Goal: Task Accomplishment & Management: Manage account settings

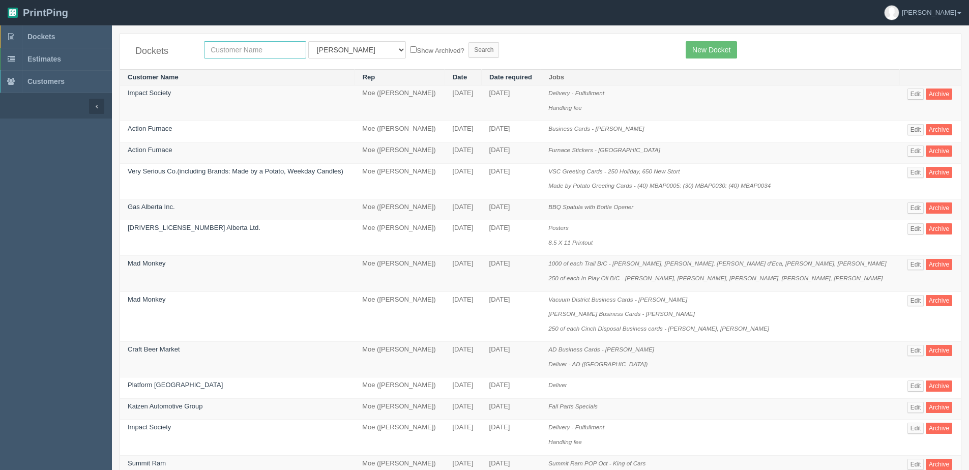
click at [284, 56] on input "text" at bounding box center [255, 49] width 102 height 17
type input "vibee"
click at [469, 42] on input "Search" at bounding box center [484, 49] width 31 height 15
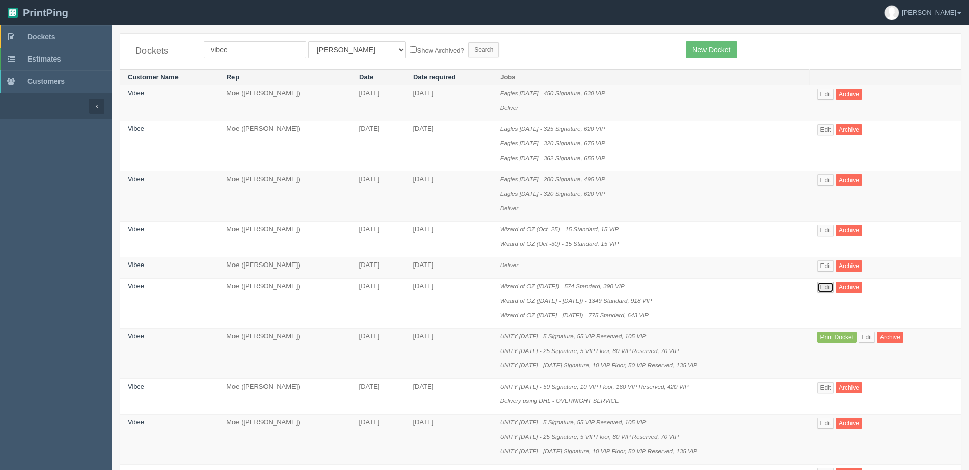
click at [830, 284] on link "Edit" at bounding box center [826, 287] width 17 height 11
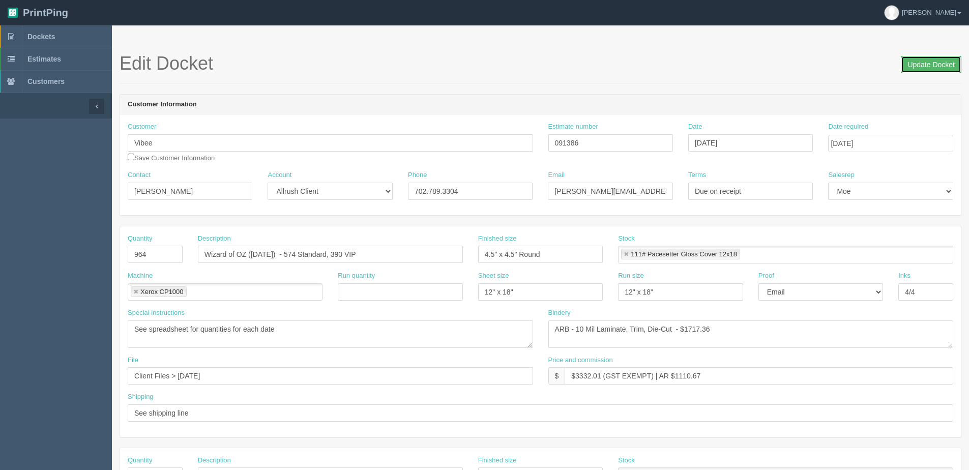
click at [930, 64] on input "Update Docket" at bounding box center [931, 64] width 61 height 17
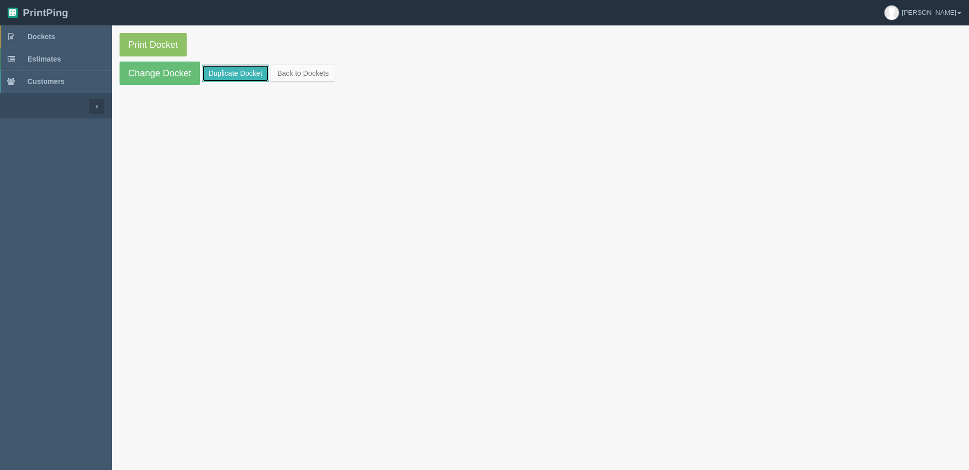
click at [241, 70] on link "Duplicate Docket" at bounding box center [235, 73] width 67 height 17
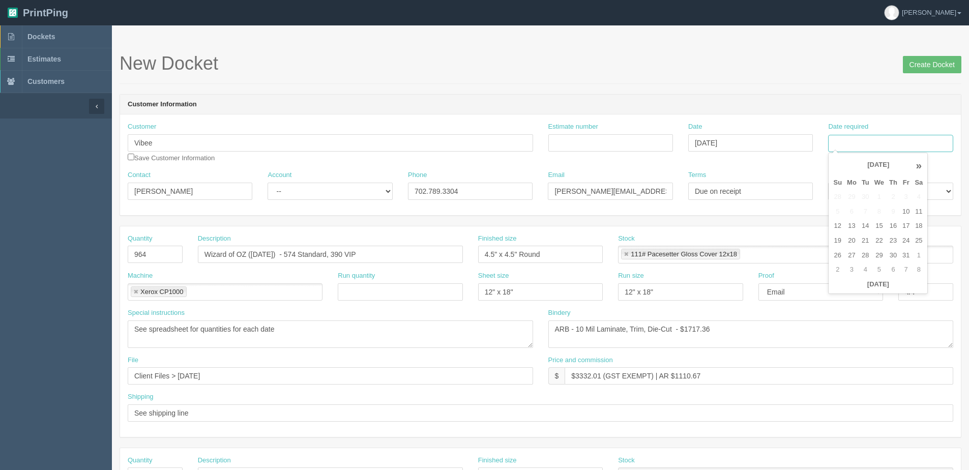
click at [901, 146] on input "Date required" at bounding box center [890, 143] width 125 height 17
click at [841, 292] on div "« October 2025 » Su Mo Tu We Th Fr Sa 28 29 30 1 2 3 4 5 6 7 8 9 10 11 12 13 14…" at bounding box center [878, 224] width 100 height 142
click at [905, 240] on td "24" at bounding box center [906, 241] width 12 height 15
type input "[DATE]"
click at [591, 140] on input "Estimate number" at bounding box center [610, 142] width 125 height 17
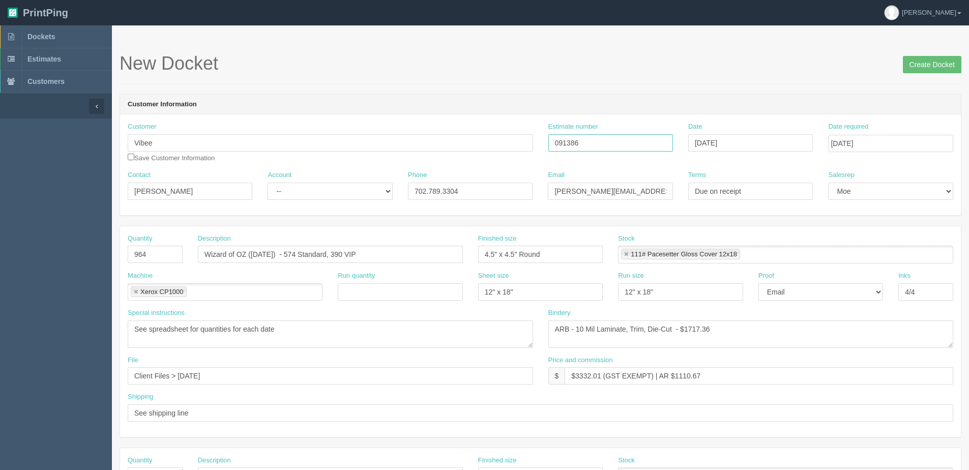
type input "091386"
click at [385, 300] on input "text" at bounding box center [400, 291] width 125 height 17
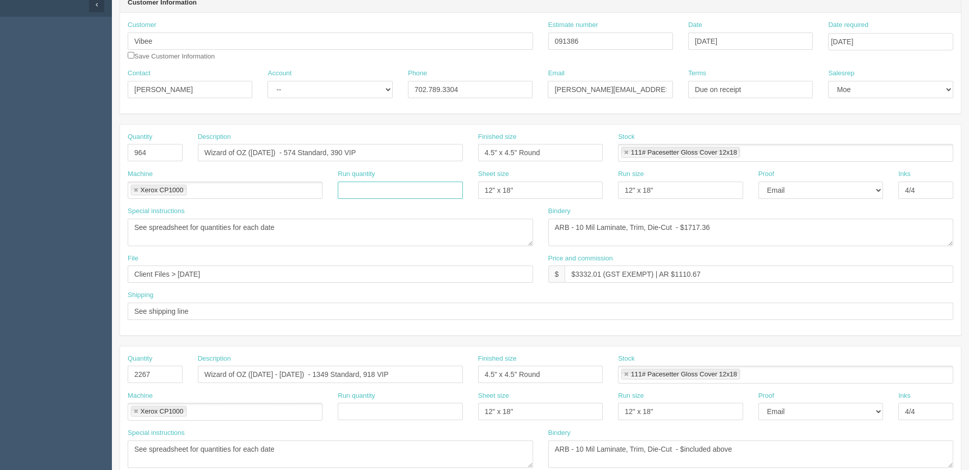
scroll to position [203, 0]
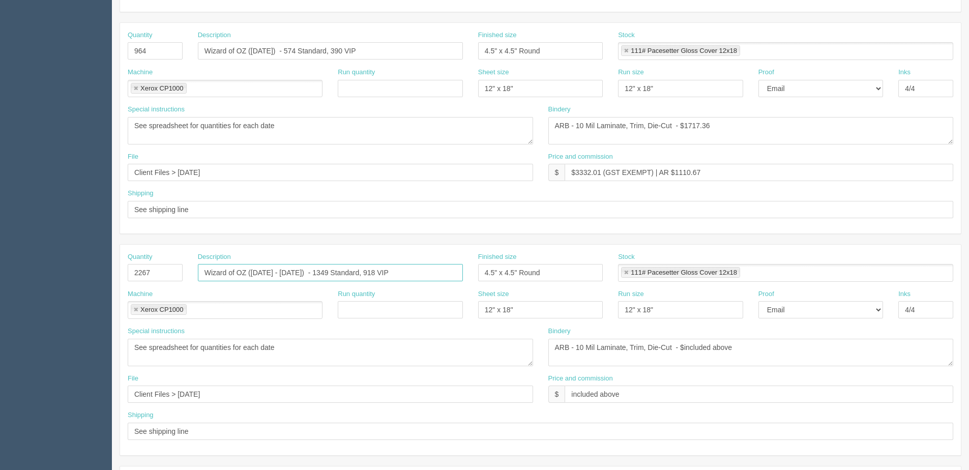
drag, startPoint x: 446, startPoint y: 274, endPoint x: 71, endPoint y: 265, distance: 375.0
click at [67, 266] on section "Dockets Estimates Customers" at bounding box center [484, 271] width 969 height 898
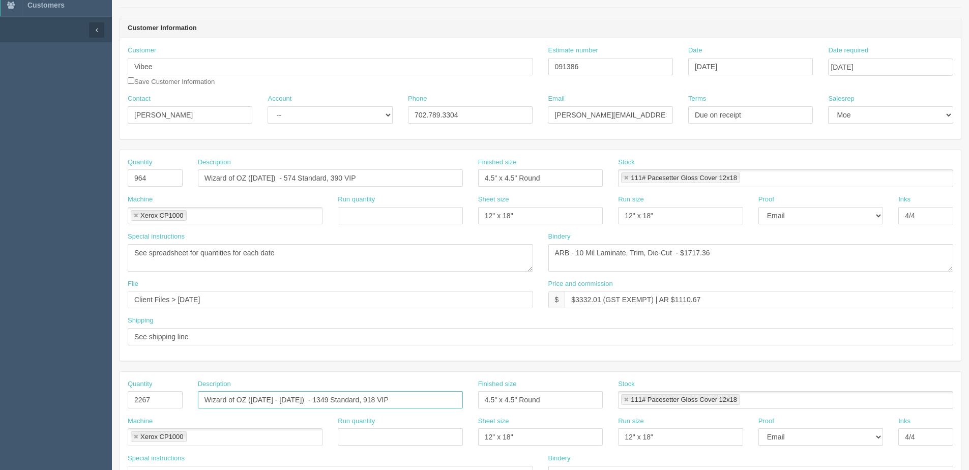
scroll to position [51, 0]
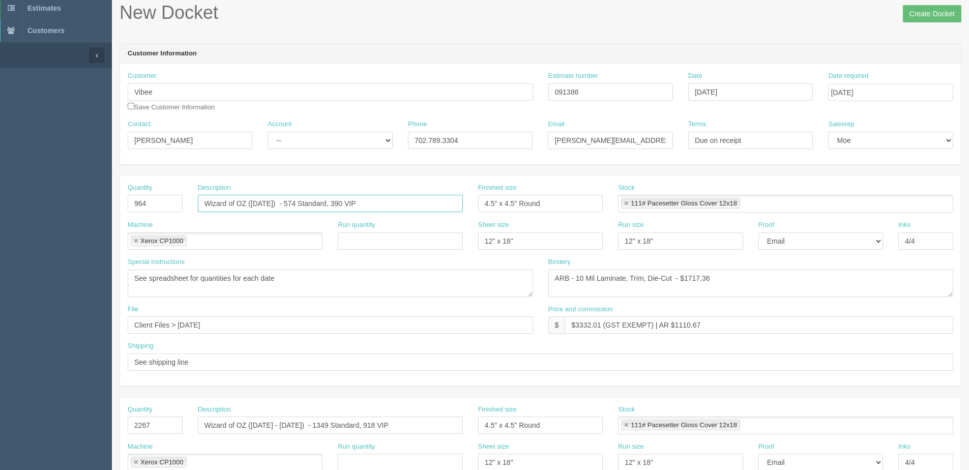
drag, startPoint x: 392, startPoint y: 201, endPoint x: 329, endPoint y: 209, distance: 63.0
click at [103, 201] on section "Dockets Estimates Customers" at bounding box center [484, 424] width 969 height 898
paste input "Nov 1 - 30) - 1349 Standard, 918"
click at [266, 206] on input "Wizard of OZ (Nov 1 - 30) - 1349 Standard, 918 VIP" at bounding box center [330, 203] width 265 height 17
drag, startPoint x: 296, startPoint y: 202, endPoint x: 309, endPoint y: 202, distance: 13.2
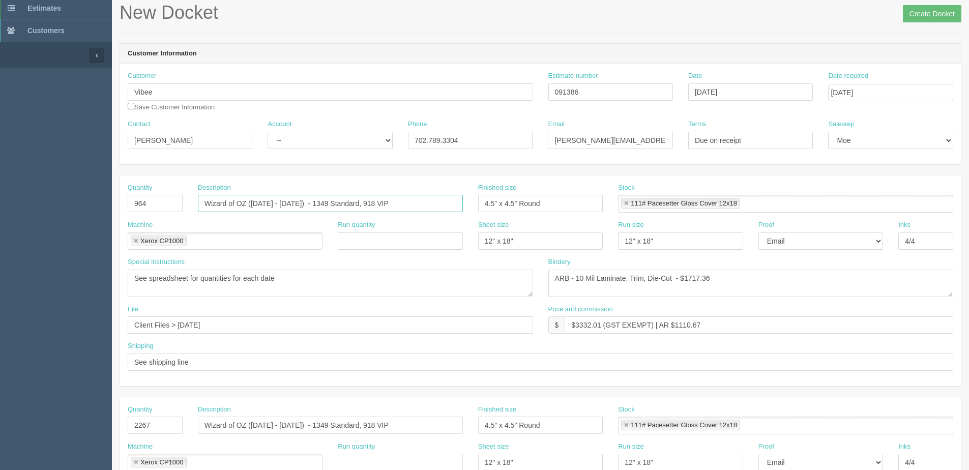
click at [309, 202] on input "Wizard of OZ (Nov 2 - 30) - 1349 Standard, 918 VIP" at bounding box center [330, 203] width 265 height 17
click at [351, 203] on input "Wizard of OZ (Nov 2 - 30) - 1450 Standard, 918 VIP" at bounding box center [330, 203] width 265 height 17
drag, startPoint x: 346, startPoint y: 203, endPoint x: 359, endPoint y: 203, distance: 12.7
click at [359, 203] on input "Wizard of OZ (Nov 2 - 30) - 1450 Standard, 918 VIP" at bounding box center [330, 203] width 265 height 17
type input "Wizard of OZ ([DATE] - [DATE]) - 1450 Standard,1450 VIP"
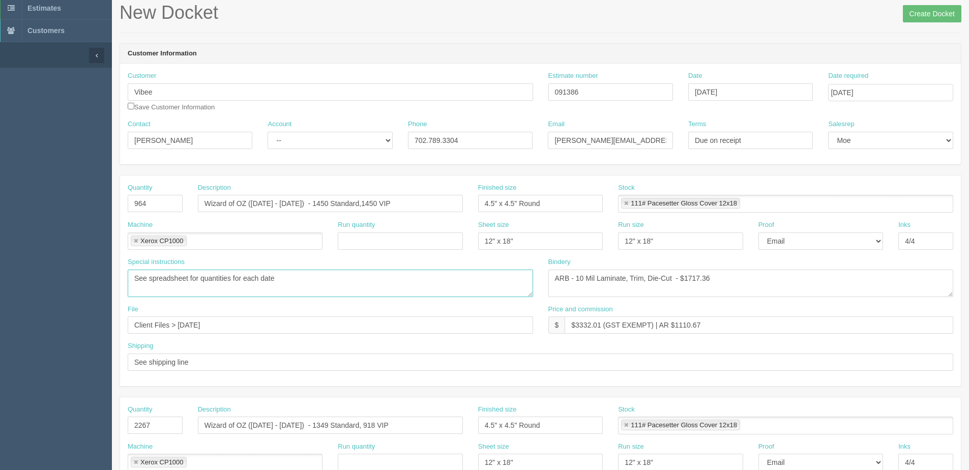
drag, startPoint x: 289, startPoint y: 282, endPoint x: -29, endPoint y: 295, distance: 318.2
click at [0, 295] on html "PrintPing Dan Edit account ( dan@allrush.ca ) Logout Dockets Estimates Customers" at bounding box center [484, 411] width 969 height 924
type textarea "50 per day per each Standard and VIP"
drag, startPoint x: 167, startPoint y: 206, endPoint x: 91, endPoint y: 215, distance: 77.3
click at [91, 215] on section "Dockets Estimates Customers" at bounding box center [484, 424] width 969 height 898
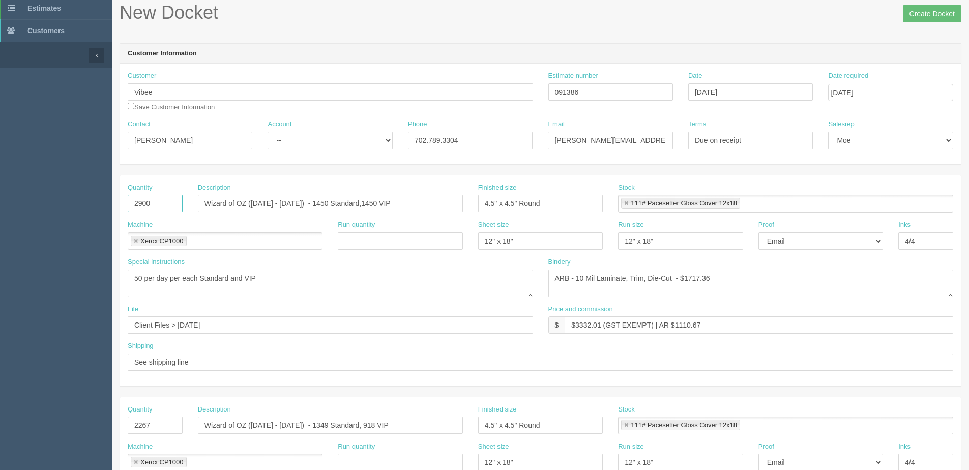
type input "2900"
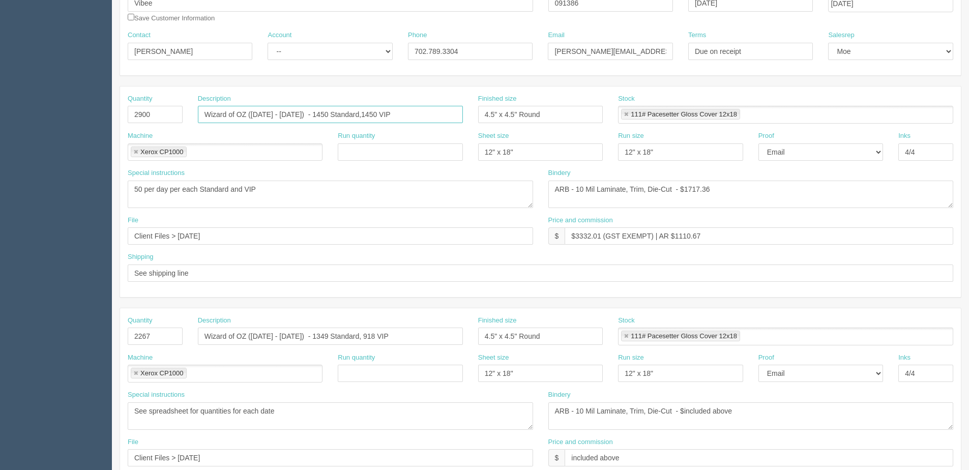
scroll to position [153, 0]
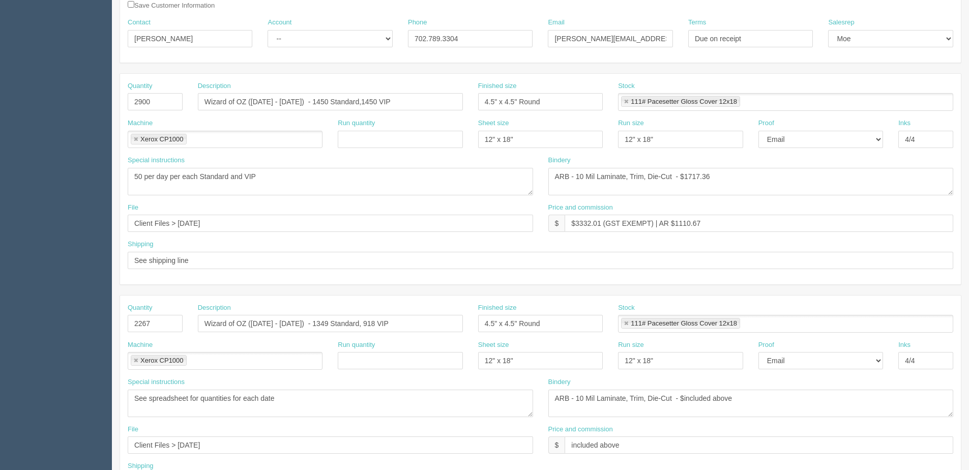
click at [386, 128] on div "Run quantity" at bounding box center [400, 134] width 125 height 30
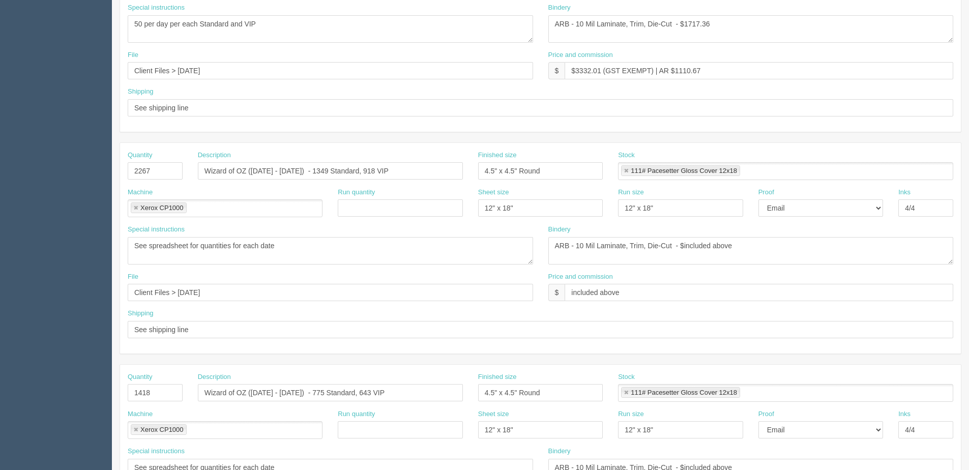
scroll to position [454, 0]
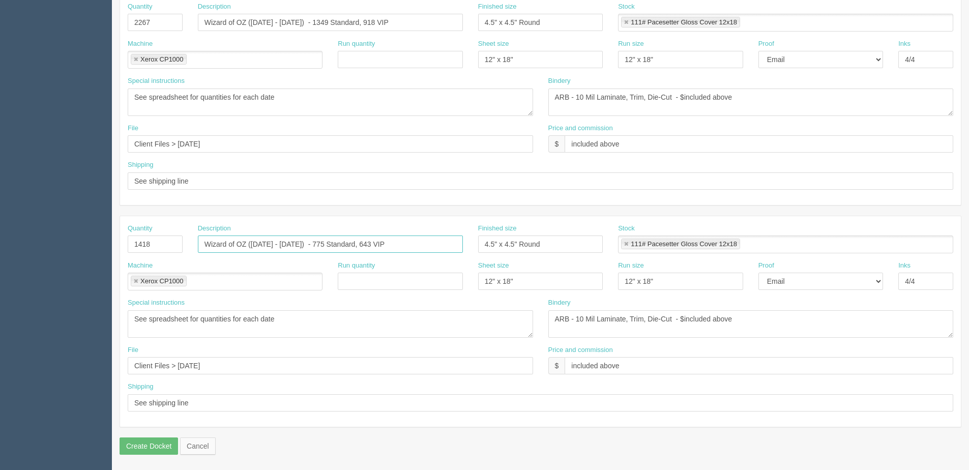
drag, startPoint x: 381, startPoint y: 254, endPoint x: -228, endPoint y: 273, distance: 609.2
click at [0, 273] on html "PrintPing Dan Edit account ( dan@allrush.ca ) Logout Dockets Estimates Customers" at bounding box center [484, 8] width 969 height 924
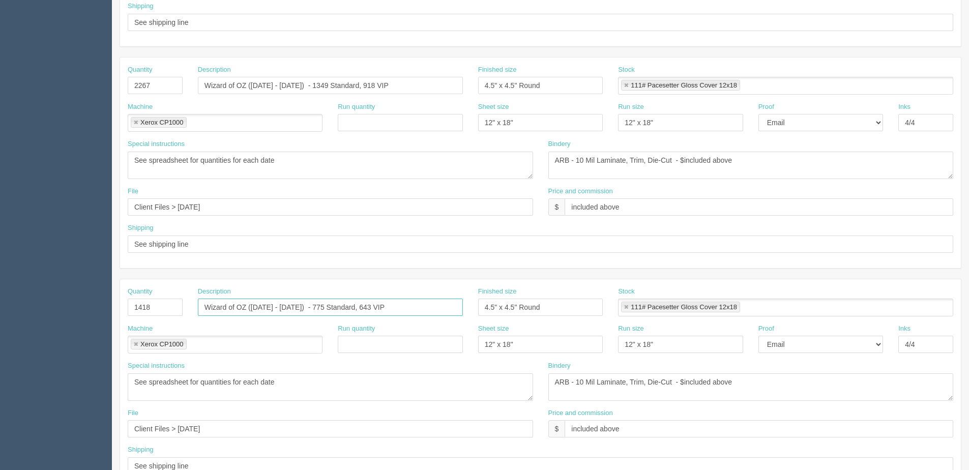
scroll to position [301, 0]
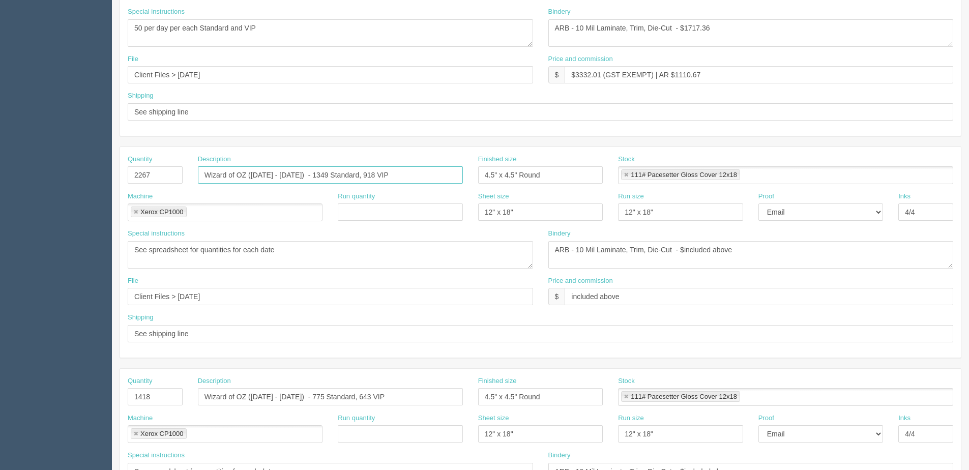
drag, startPoint x: 380, startPoint y: 177, endPoint x: 110, endPoint y: 193, distance: 270.1
click at [0, 193] on html "PrintPing Dan Edit account ( dan@allrush.ca ) Logout Dockets Estimates Customers" at bounding box center [484, 161] width 969 height 924
paste input "Dec 1 - 30) - 775 Standard, 643"
drag, startPoint x: 295, startPoint y: 174, endPoint x: 307, endPoint y: 176, distance: 12.9
click at [307, 176] on input "Wizard of OZ (Dec 1 - 30) - 775 Standard, 643 VIP" at bounding box center [330, 174] width 265 height 17
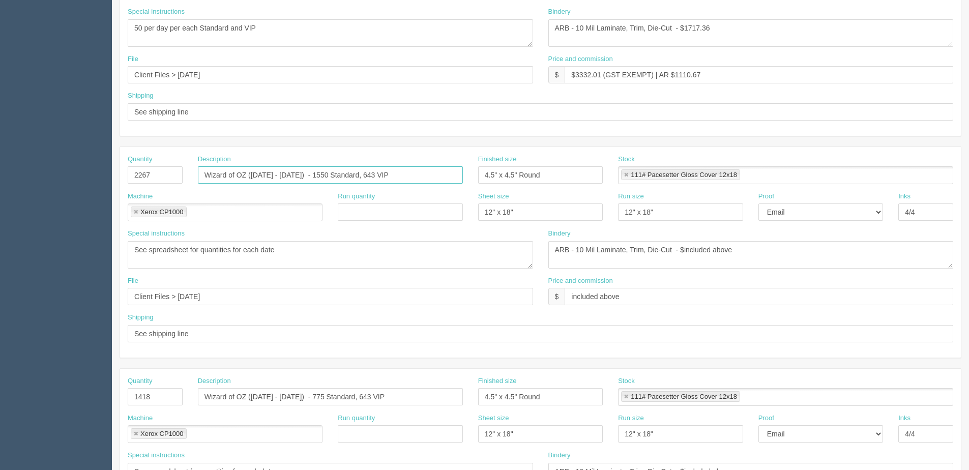
drag, startPoint x: 346, startPoint y: 174, endPoint x: 356, endPoint y: 174, distance: 10.2
click at [356, 174] on input "Wizard of OZ (Dec 1 - 30) - 1550 Standard, 643 VIP" at bounding box center [330, 174] width 265 height 17
type input "Wizard of OZ (Dec 1 - 30) - 1550 Standard, 1550 VIP"
drag, startPoint x: 282, startPoint y: 30, endPoint x: -28, endPoint y: 30, distance: 310.3
click at [0, 30] on html "PrintPing Dan Edit account ( dan@allrush.ca ) Logout Dockets Estimates Customers" at bounding box center [484, 161] width 969 height 924
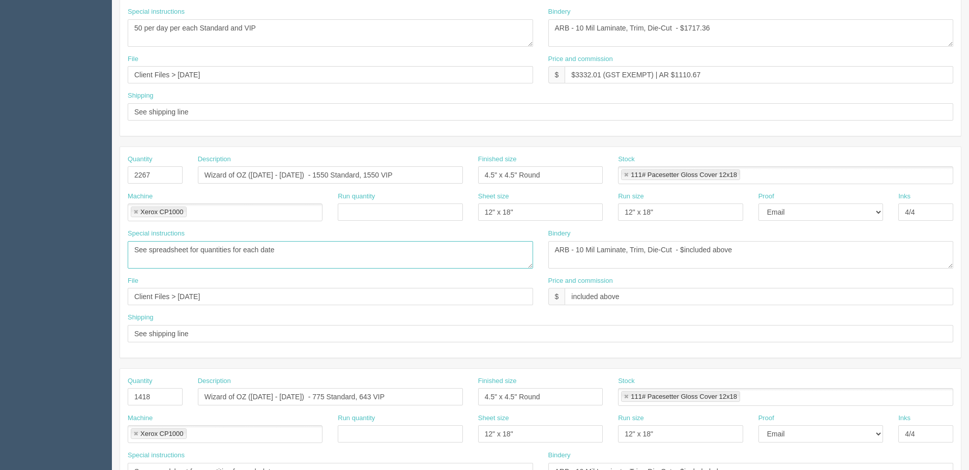
click at [133, 254] on textarea "See spreadsheet for quantities for each date" at bounding box center [330, 254] width 405 height 27
click at [295, 252] on textarea "See spreadsheet for quantities for each date" at bounding box center [330, 254] width 405 height 27
paste textarea "50 per day per each Standard and VIP"
drag, startPoint x: 136, startPoint y: 250, endPoint x: 262, endPoint y: 260, distance: 126.1
click at [262, 260] on textarea "See spreadsheet for quantities for each date" at bounding box center [330, 254] width 405 height 27
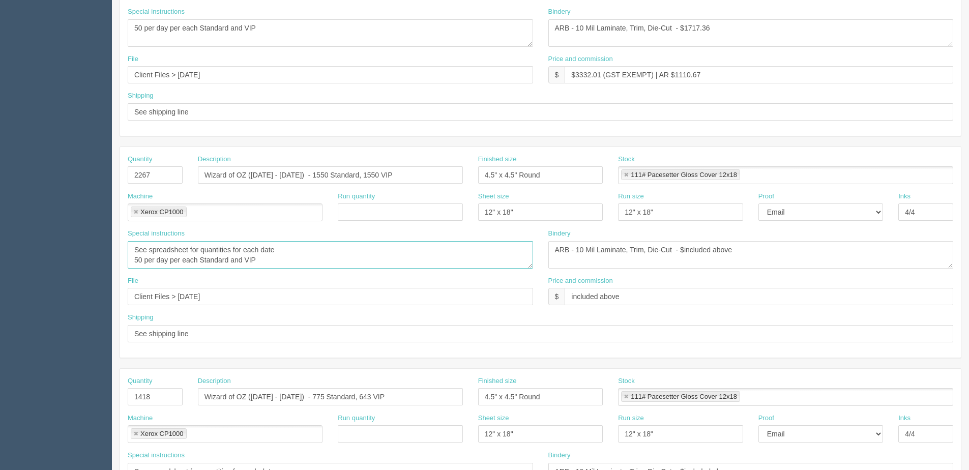
type textarea "See spreadsheet for quantities for each date 50 per day per each Standard and V…"
drag, startPoint x: 135, startPoint y: 26, endPoint x: 345, endPoint y: 33, distance: 210.2
click at [360, 28] on textarea "See spreadsheet for quantities for each date" at bounding box center [330, 32] width 405 height 27
paste textarea "See spreadsheet for quantities for each date"
type textarea "See spreadsheet for quantities for each date 50 per day per each Standard and V…"
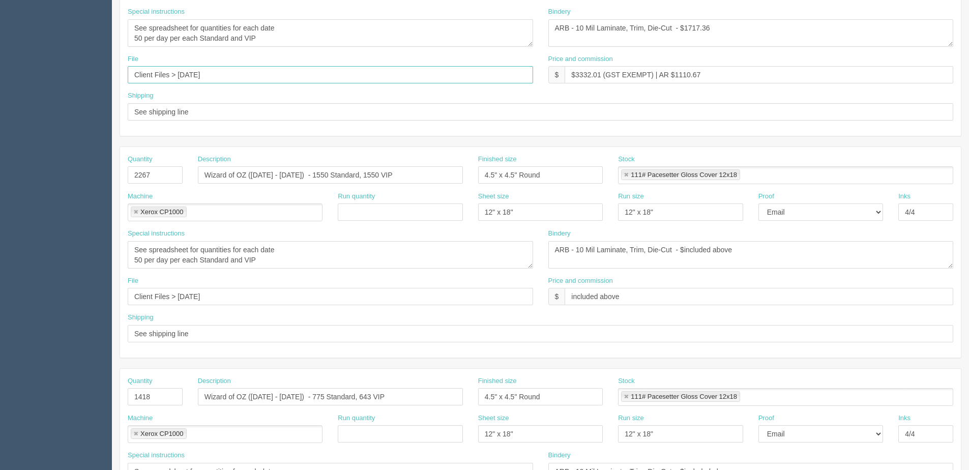
drag, startPoint x: 186, startPoint y: 72, endPoint x: 257, endPoint y: 75, distance: 71.3
click at [255, 73] on input "Client Files > Sept 2025" at bounding box center [330, 74] width 405 height 17
type input "Client Files > October 2025"
drag, startPoint x: 256, startPoint y: 80, endPoint x: 43, endPoint y: 79, distance: 213.2
click at [33, 80] on section "Dockets Estimates Customers" at bounding box center [484, 173] width 969 height 898
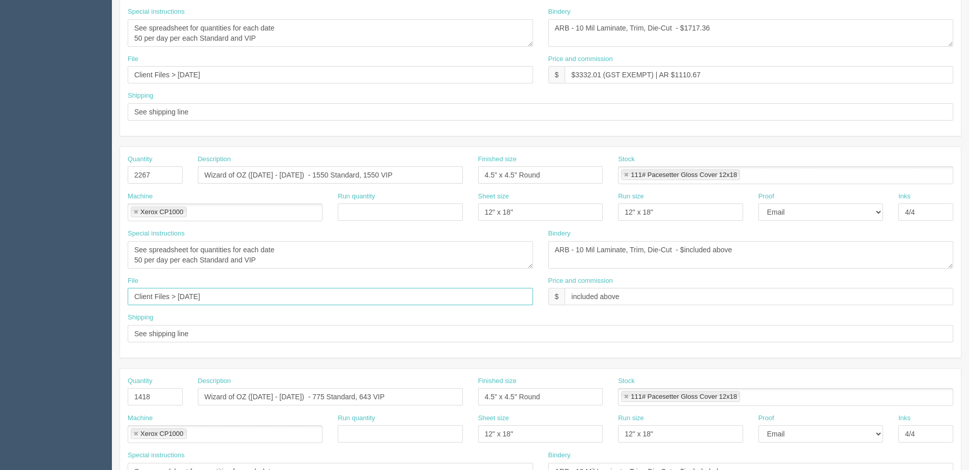
drag, startPoint x: 220, startPoint y: 296, endPoint x: -38, endPoint y: 315, distance: 259.2
click at [0, 315] on html "PrintPing Dan Edit account ( dan@allrush.ca ) Logout Dockets Estimates Customers" at bounding box center [484, 161] width 969 height 924
paste input "October"
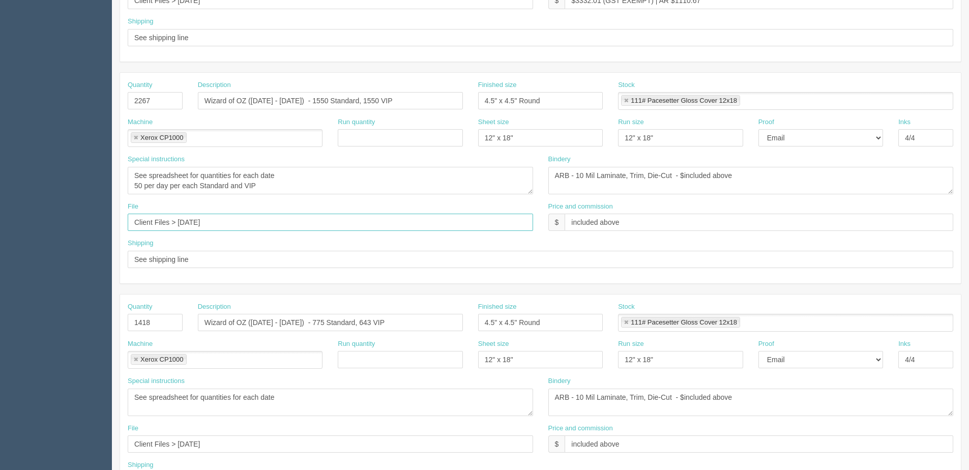
scroll to position [454, 0]
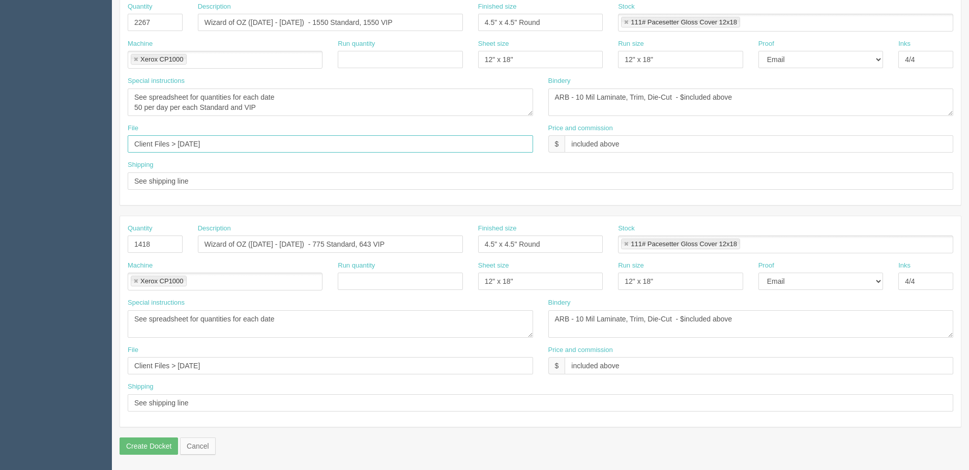
type input "Client Files > October 2025"
drag, startPoint x: 218, startPoint y: 365, endPoint x: 130, endPoint y: 376, distance: 88.2
click at [0, 379] on html "PrintPing Dan Edit account ( dan@allrush.ca ) Logout Dockets Estimates Customers" at bounding box center [484, 8] width 969 height 924
paste input "October"
type input "Client Files > October 2025"
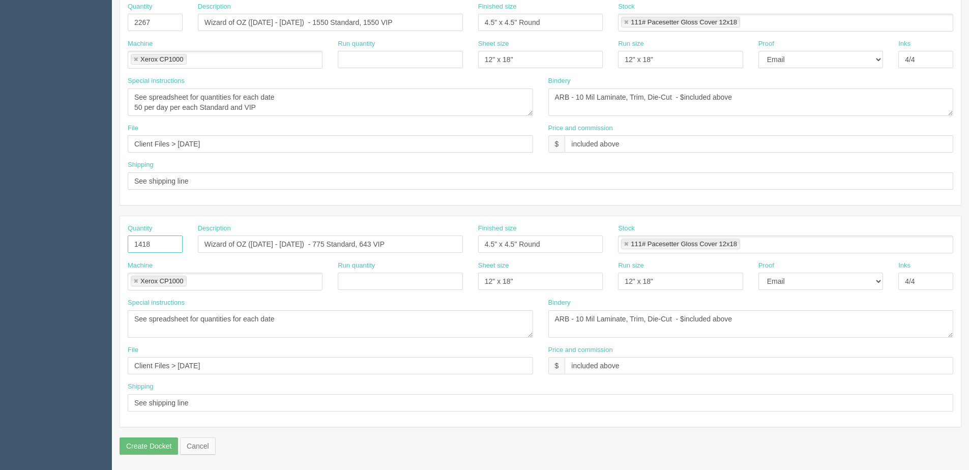
drag, startPoint x: 151, startPoint y: 244, endPoint x: -28, endPoint y: 243, distance: 179.1
click at [0, 243] on html "PrintPing Dan Edit account ( dan@allrush.ca ) Logout Dockets Estimates Customers" at bounding box center [484, 8] width 969 height 924
type input "150"
drag, startPoint x: 179, startPoint y: 142, endPoint x: 202, endPoint y: 144, distance: 23.5
click at [202, 144] on input "Client Files > October 2025" at bounding box center [330, 143] width 405 height 17
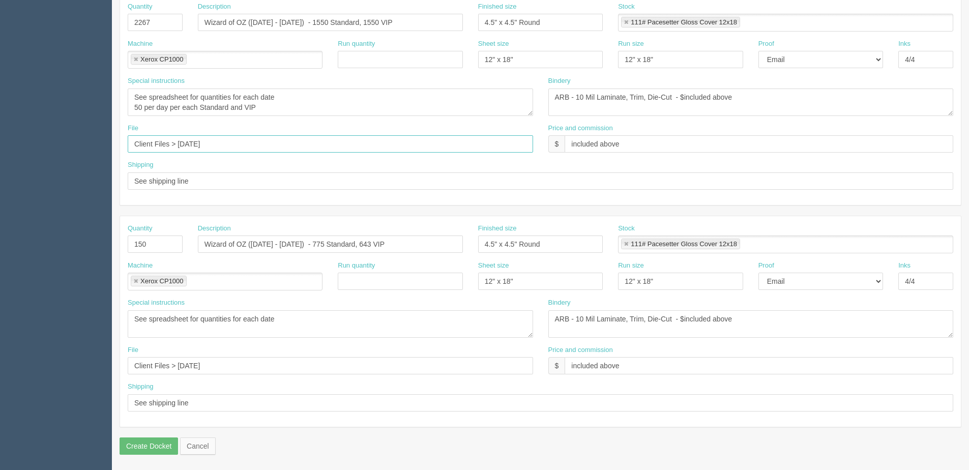
type input "Client Files > Sept 2025"
drag, startPoint x: 216, startPoint y: 136, endPoint x: -162, endPoint y: 143, distance: 378.6
click at [0, 143] on html "PrintPing Dan Edit account ( dan@allrush.ca ) Logout Dockets Estimates Customers" at bounding box center [484, 8] width 969 height 924
click at [318, 147] on input "Client Files > Sept 2025" at bounding box center [330, 143] width 405 height 17
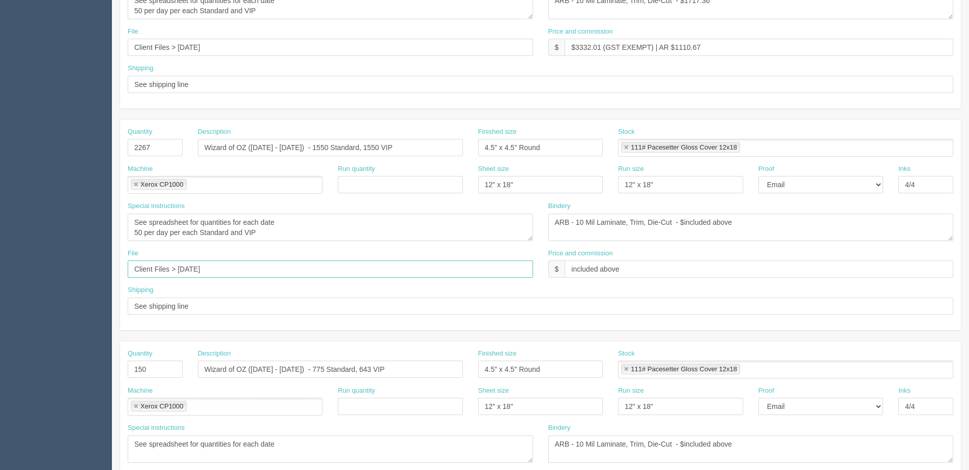
scroll to position [301, 0]
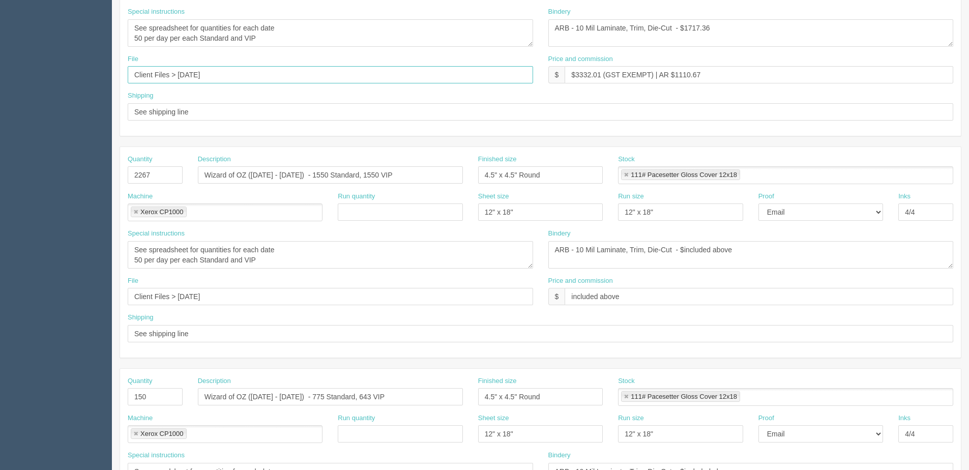
drag, startPoint x: 194, startPoint y: 78, endPoint x: -114, endPoint y: 81, distance: 308.3
click at [0, 81] on html "PrintPing Dan Edit account ( dan@allrush.ca ) Logout Dockets Estimates Customers" at bounding box center [484, 161] width 969 height 924
paste input "Sept"
type input "Client Files > Sept 2025"
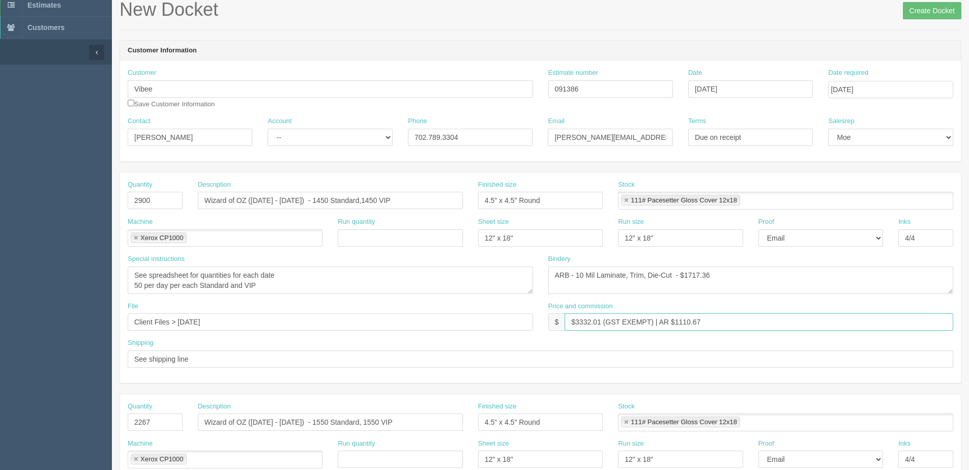
scroll to position [0, 0]
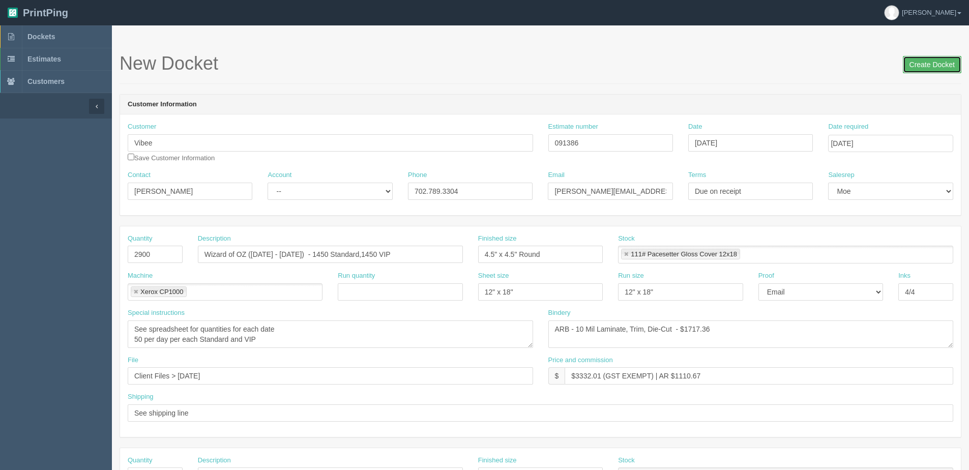
click at [940, 63] on input "Create Docket" at bounding box center [932, 64] width 59 height 17
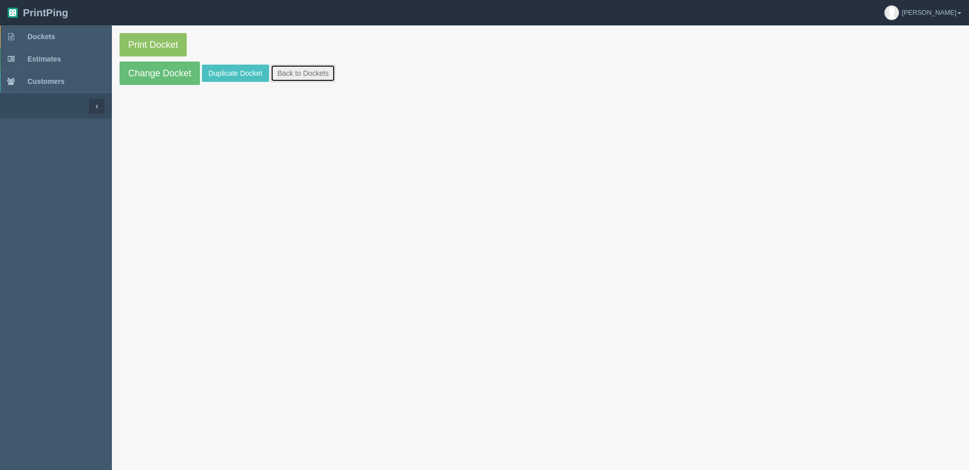
click at [305, 74] on link "Back to Dockets" at bounding box center [303, 73] width 65 height 17
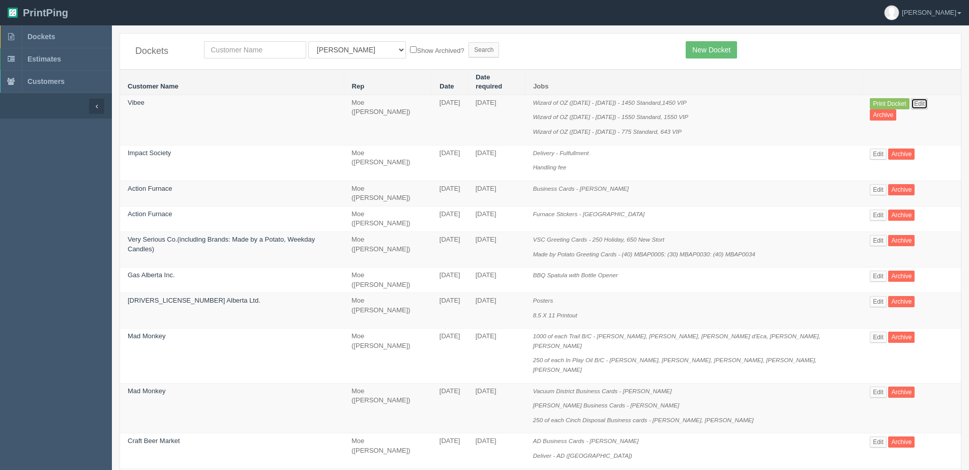
click at [911, 98] on link "Edit" at bounding box center [919, 103] width 17 height 11
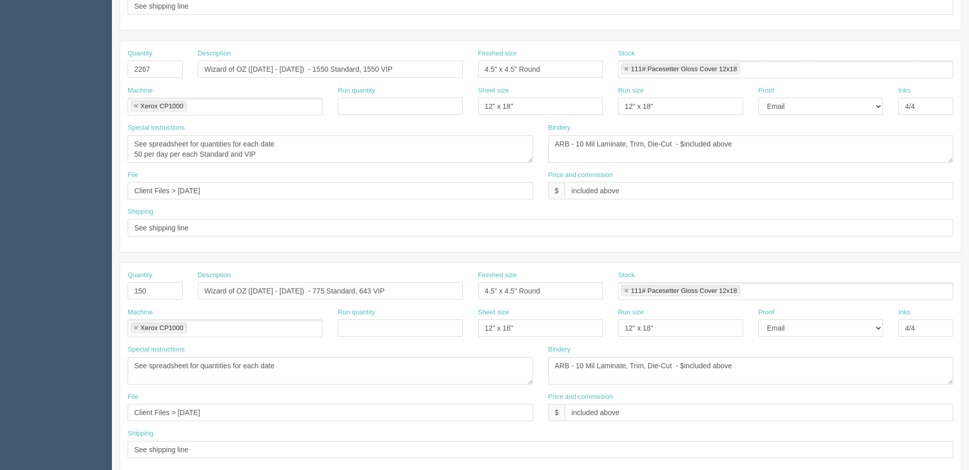
scroll to position [454, 0]
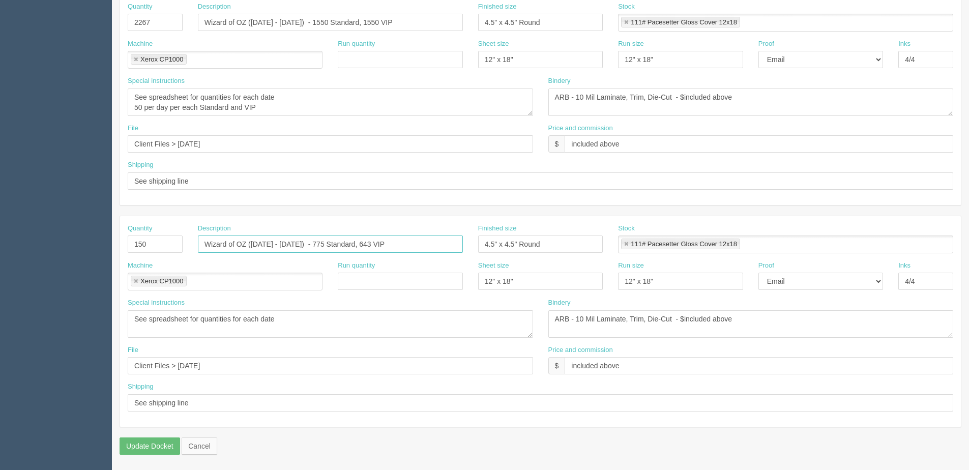
click at [251, 244] on input "Wizard of OZ ([DATE] - [DATE]) - 775 Standard, 643 VIP" at bounding box center [330, 244] width 265 height 17
drag, startPoint x: 251, startPoint y: 245, endPoint x: 284, endPoint y: 247, distance: 32.6
click at [284, 247] on input "Wizard of OZ ([DATE] - [DATE]) - 775 Standard, 643 VIP" at bounding box center [330, 244] width 265 height 17
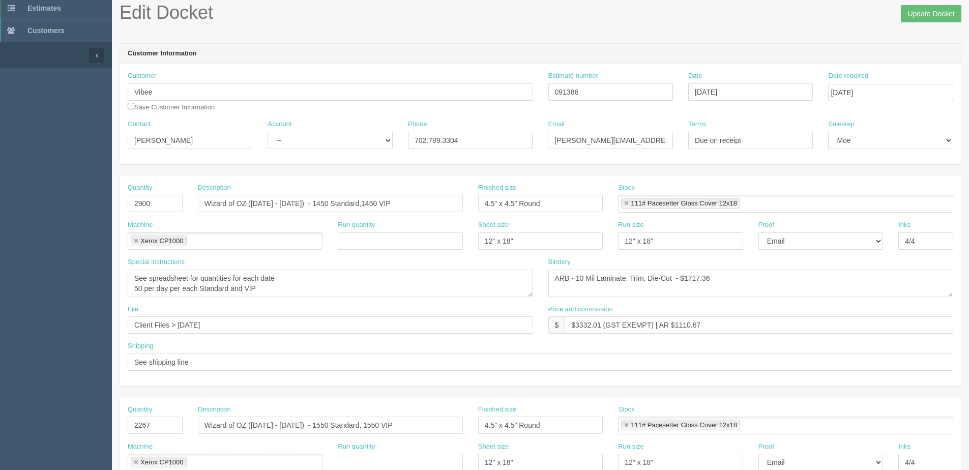
scroll to position [102, 0]
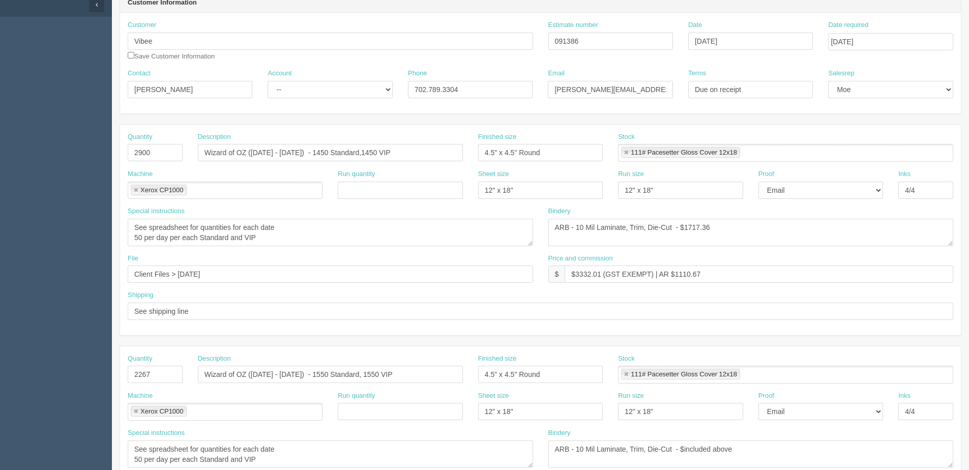
type input "Wizard of OZ (Undated) - 75 Standard, 75 VIP"
drag, startPoint x: 158, startPoint y: 382, endPoint x: 16, endPoint y: 372, distance: 142.2
click at [16, 372] on section "Dockets Estimates Customers" at bounding box center [484, 373] width 969 height 898
type input "3100"
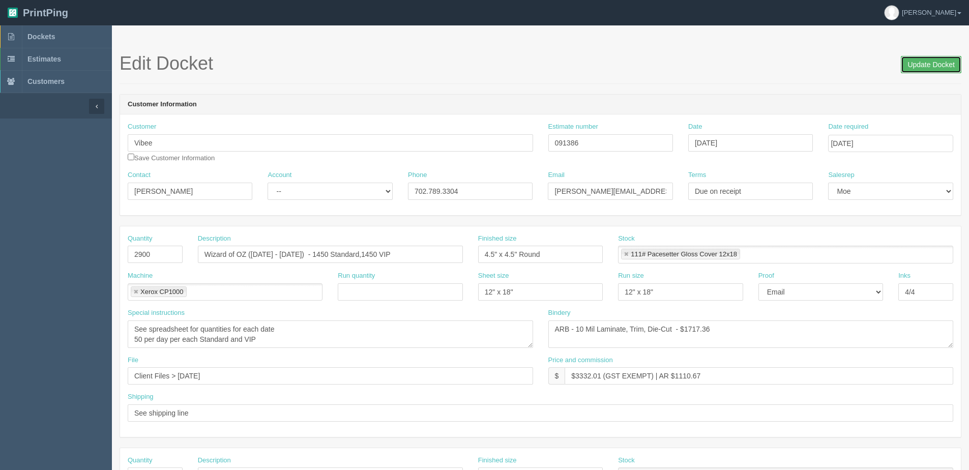
click at [919, 68] on input "Update Docket" at bounding box center [931, 64] width 61 height 17
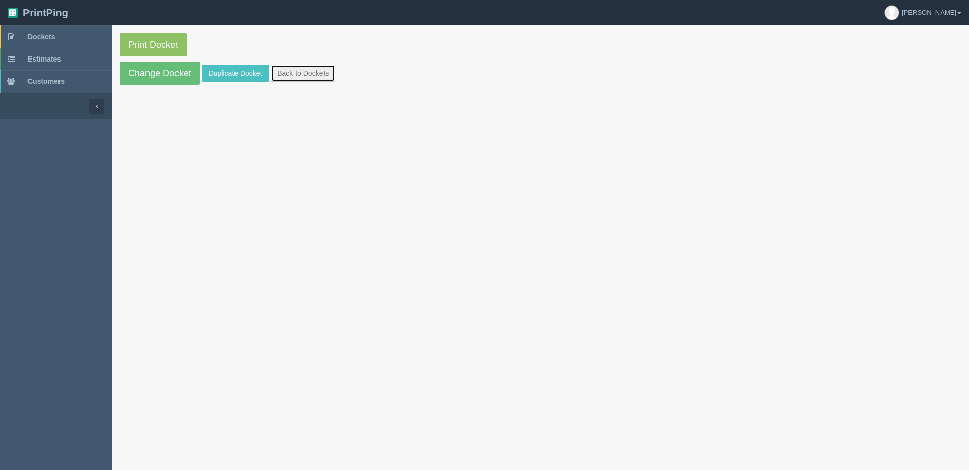
click at [305, 74] on link "Back to Dockets" at bounding box center [303, 73] width 65 height 17
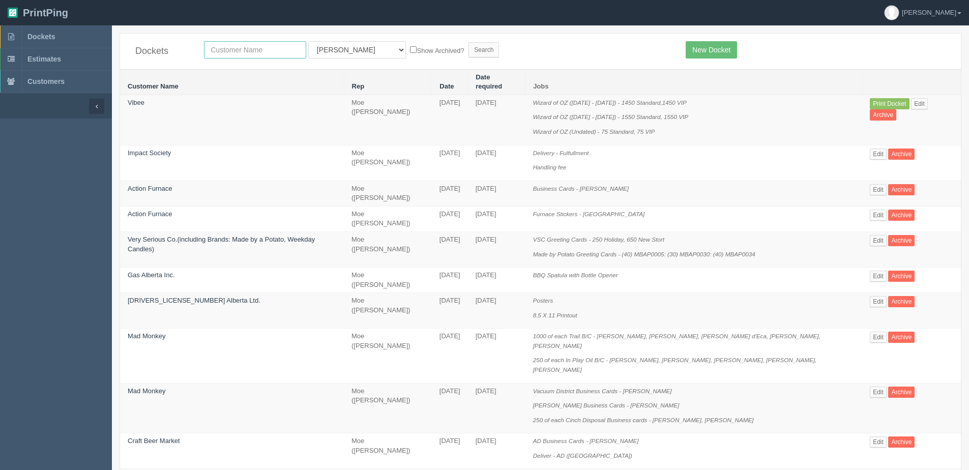
click at [268, 48] on input "text" at bounding box center [255, 49] width 102 height 17
type input "vibee"
click at [469, 42] on input "Search" at bounding box center [484, 49] width 31 height 15
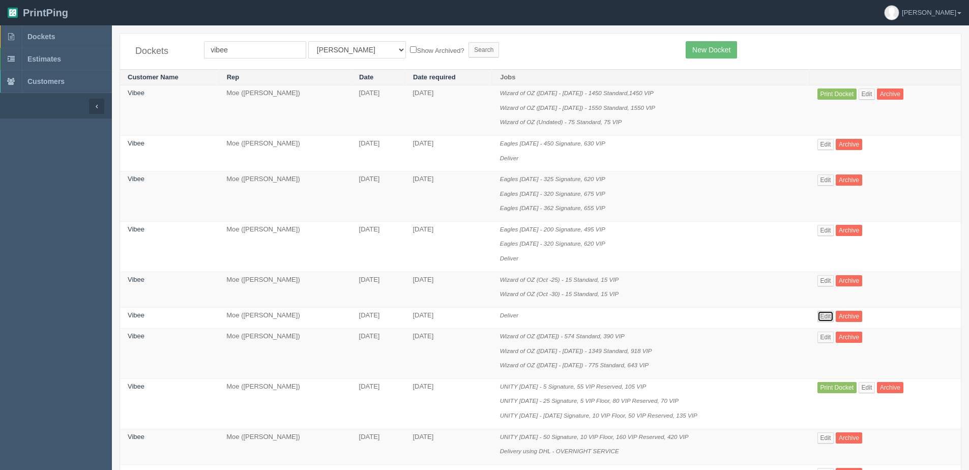
click at [828, 318] on link "Edit" at bounding box center [826, 316] width 17 height 11
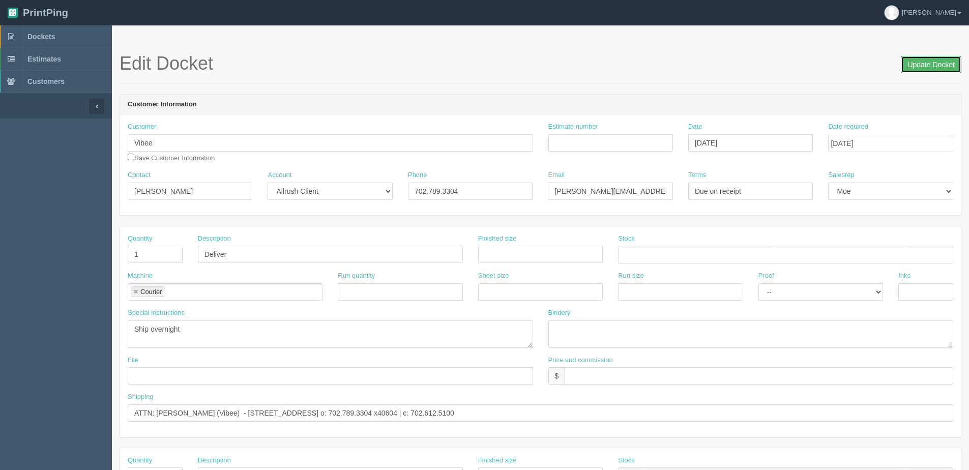
click at [918, 62] on input "Update Docket" at bounding box center [931, 64] width 61 height 17
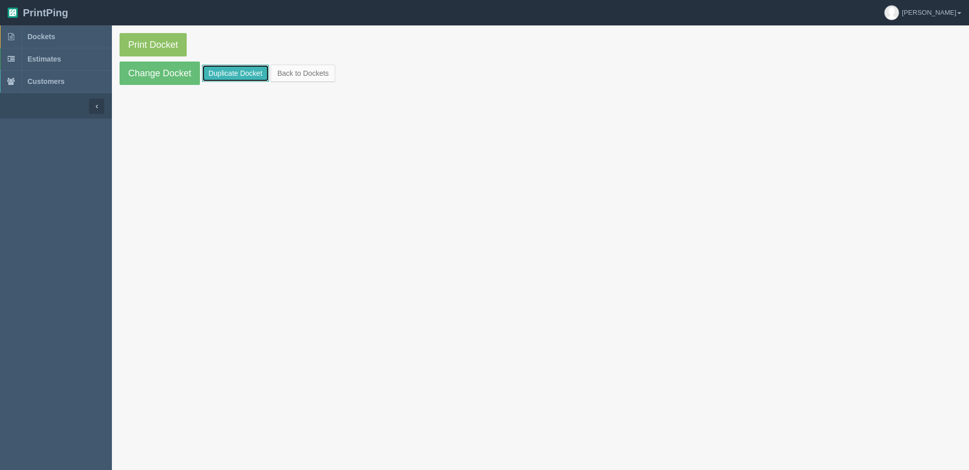
click at [231, 76] on link "Duplicate Docket" at bounding box center [235, 73] width 67 height 17
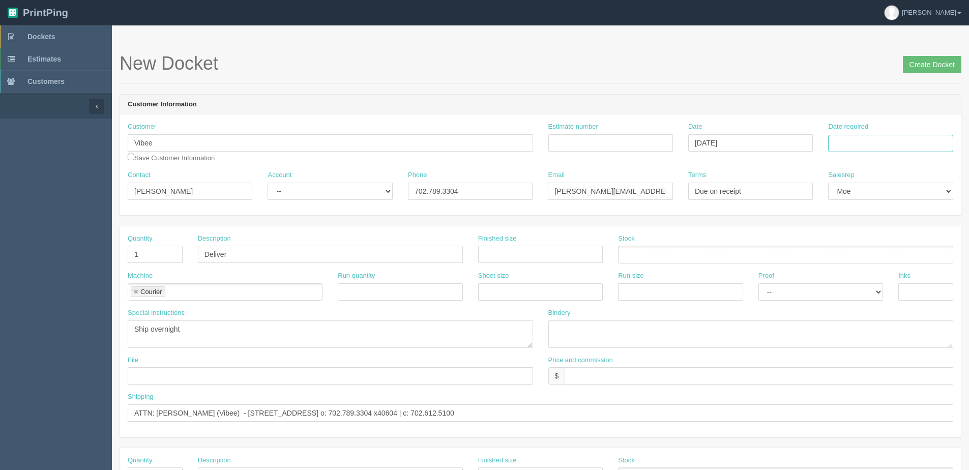
click at [858, 150] on input "Date required" at bounding box center [890, 143] width 125 height 17
click at [878, 289] on th "Today" at bounding box center [878, 284] width 95 height 15
click at [905, 242] on td "24" at bounding box center [906, 241] width 12 height 15
type input "October 24, 2025"
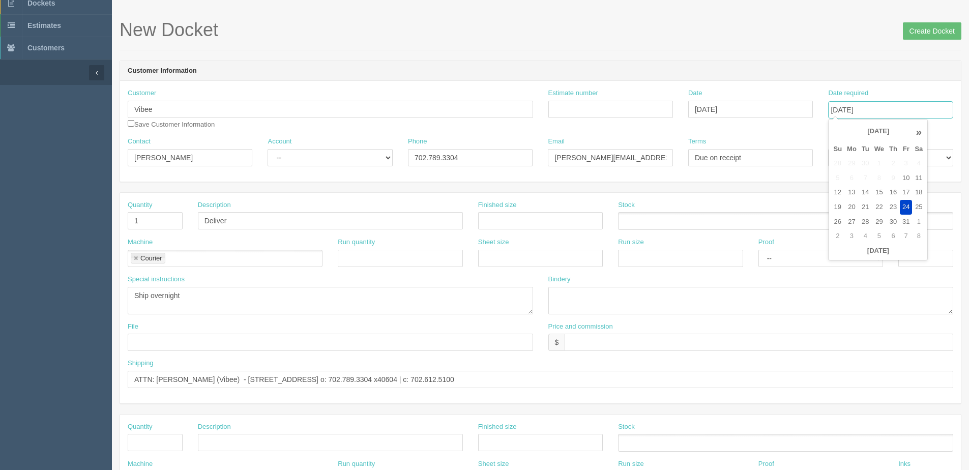
scroll to position [51, 0]
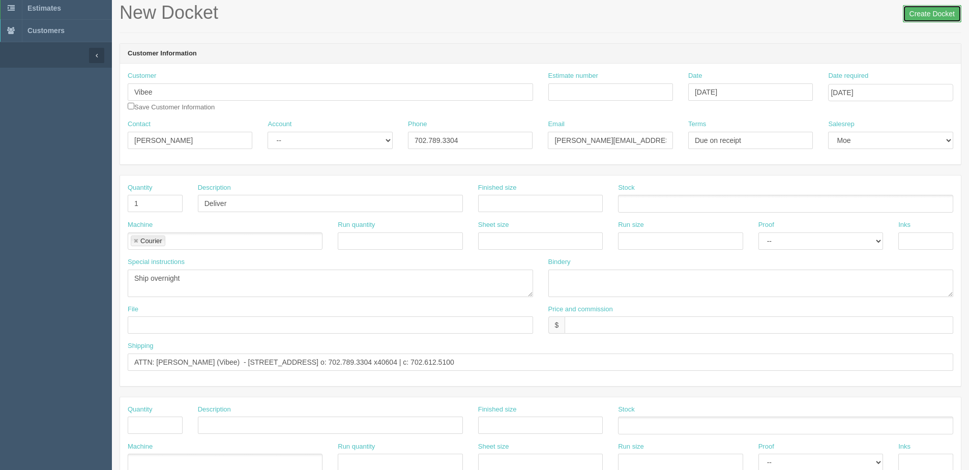
click at [930, 14] on input "Create Docket" at bounding box center [932, 13] width 59 height 17
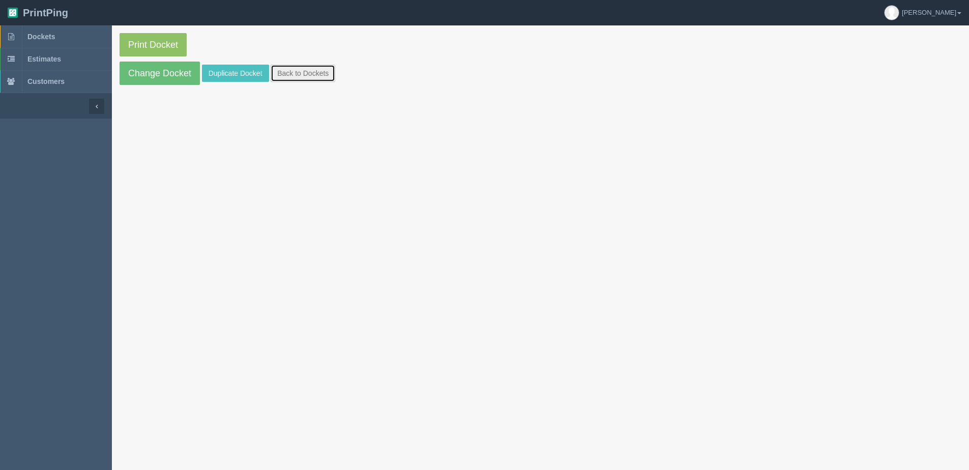
click at [334, 68] on link "Back to Dockets" at bounding box center [303, 73] width 65 height 17
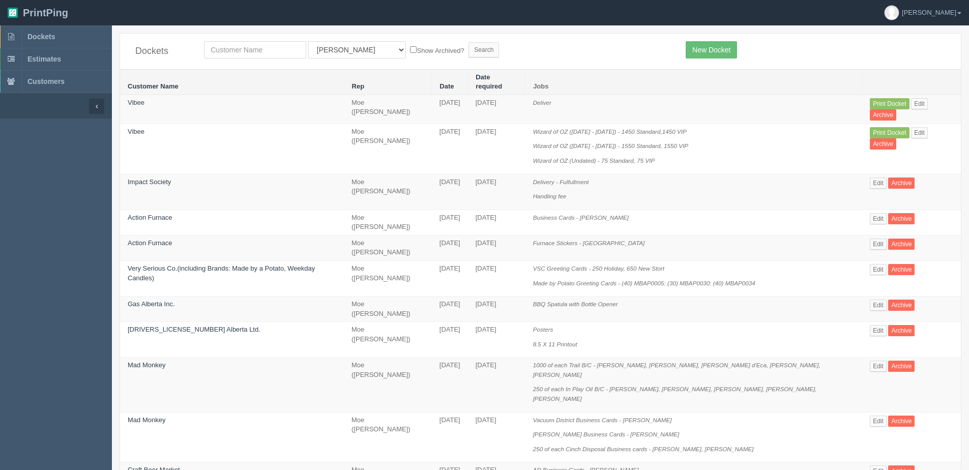
click at [323, 76] on th "Customer Name" at bounding box center [232, 81] width 224 height 25
click at [918, 127] on link "Edit" at bounding box center [919, 132] width 17 height 11
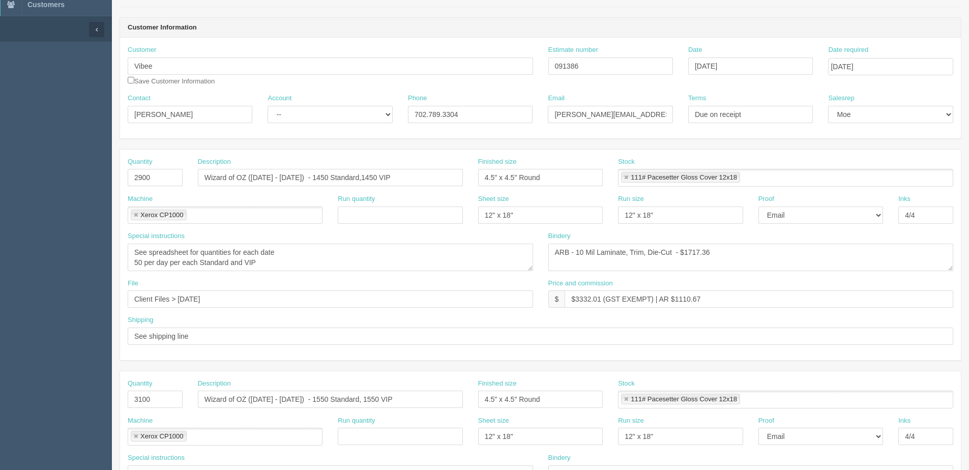
scroll to position [47, 0]
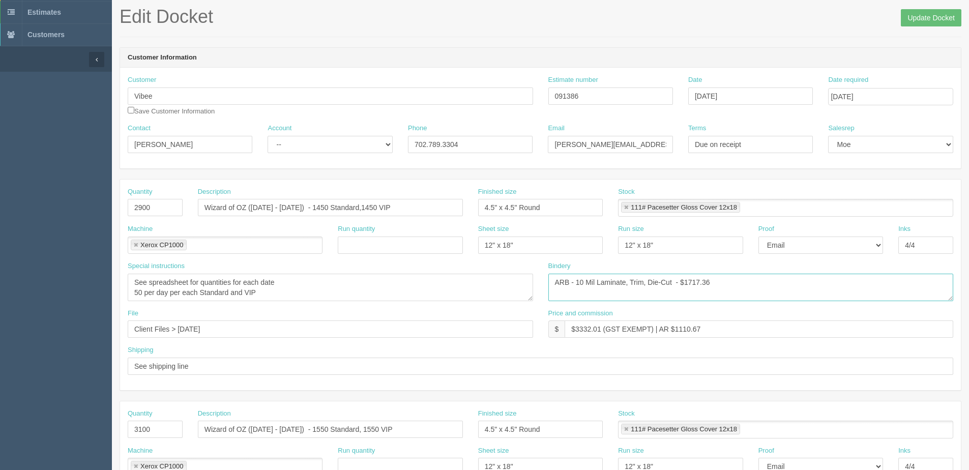
drag, startPoint x: 685, startPoint y: 282, endPoint x: 815, endPoint y: 265, distance: 131.4
click at [811, 265] on div "Bindery ARB - 10 Mil Laminate, Trim, Die-Cut - $1717.36" at bounding box center [750, 281] width 405 height 40
type textarea "ARB - 10 Mil Laminate, Trim, Die-Cut - $2271.83"
drag, startPoint x: 576, startPoint y: 331, endPoint x: 604, endPoint y: 329, distance: 28.0
click at [604, 329] on input "$3332.01 (GST EXEMPT) | AR $1110.67" at bounding box center [759, 328] width 389 height 17
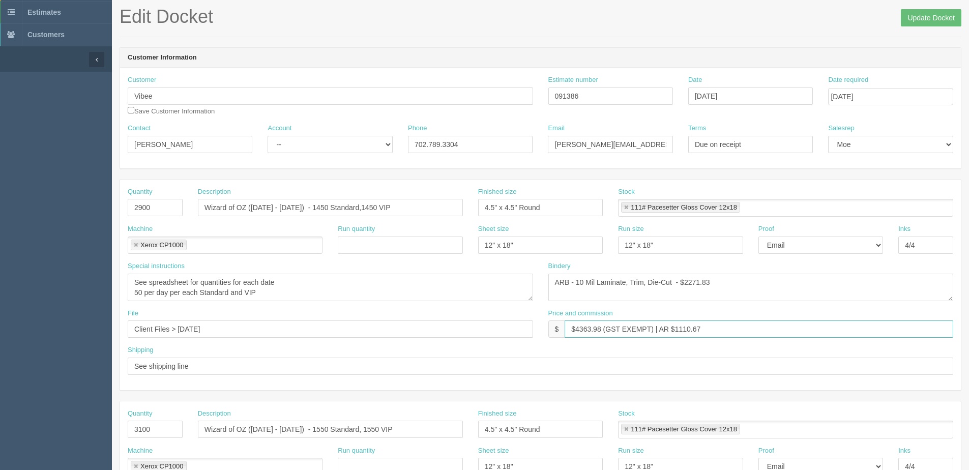
type input "$4363.98 (GST EXEMPT) | AR $1110.67"
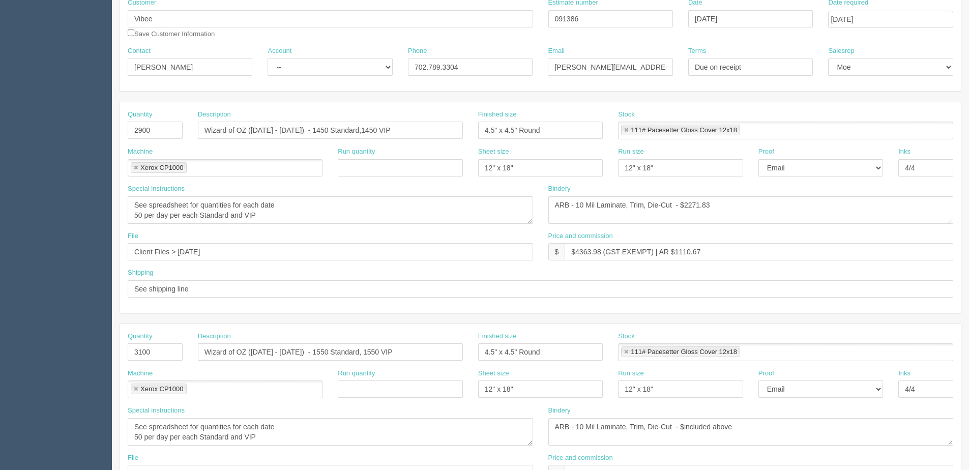
scroll to position [149, 0]
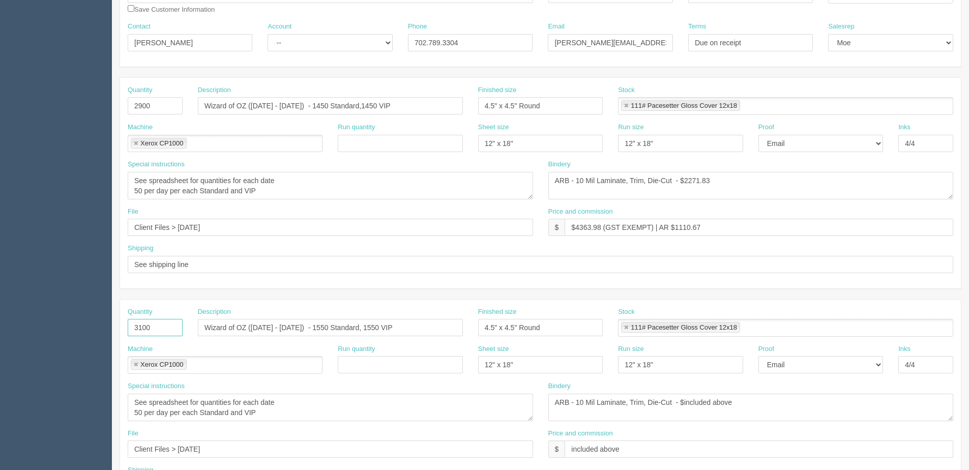
click at [158, 326] on input "3100" at bounding box center [155, 327] width 55 height 17
type input "3000"
click at [304, 328] on input "Wizard of OZ (Dec 1 - 30) - 1550 Standard, 1550 VIP" at bounding box center [330, 327] width 265 height 17
click at [353, 330] on input "Wizard of OZ (Dec 1 - 30) - 1500 Standard, 1550 VIP" at bounding box center [330, 327] width 265 height 17
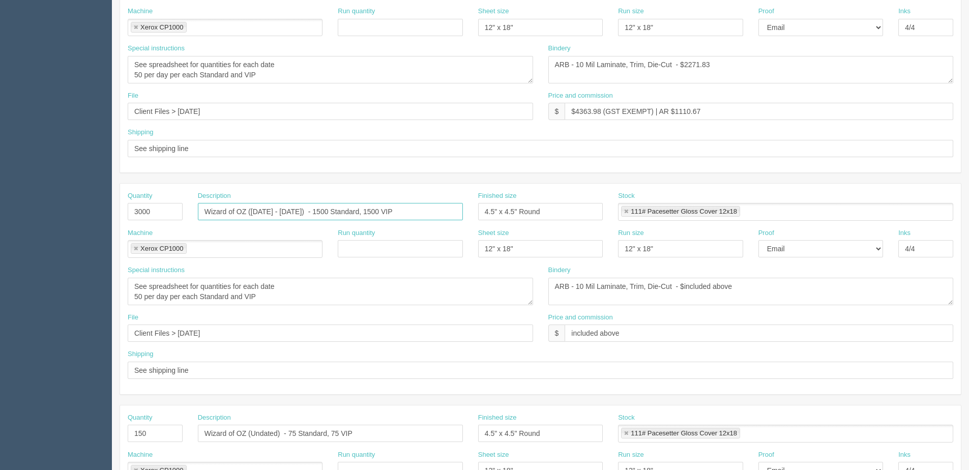
scroll to position [250, 0]
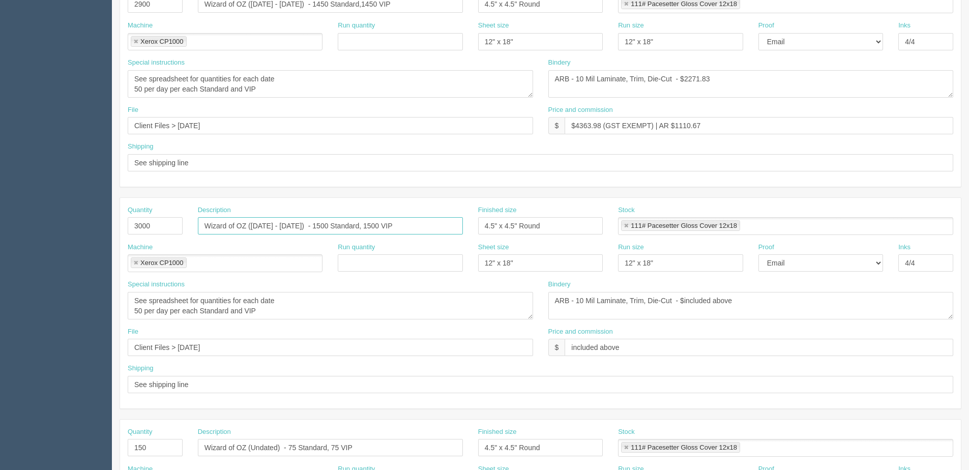
type input "Wizard of OZ (Dec 1 - 30) - 1500 Standard, 1500 VIP"
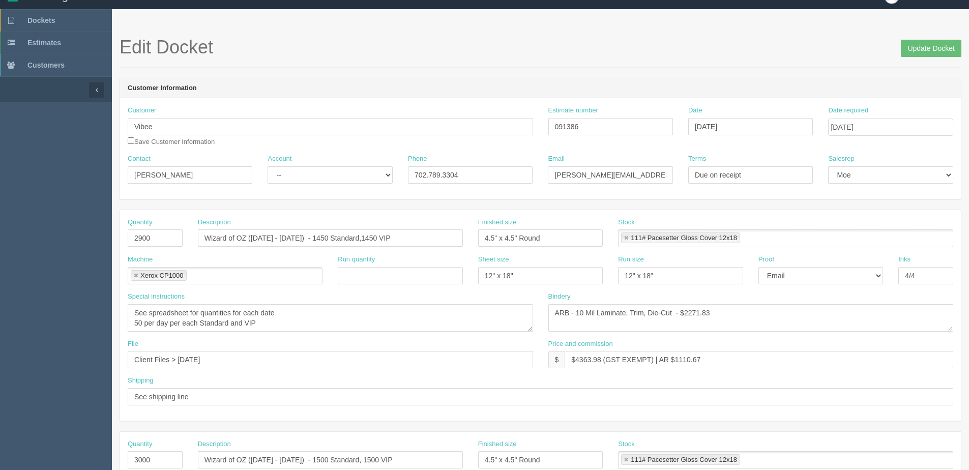
scroll to position [0, 0]
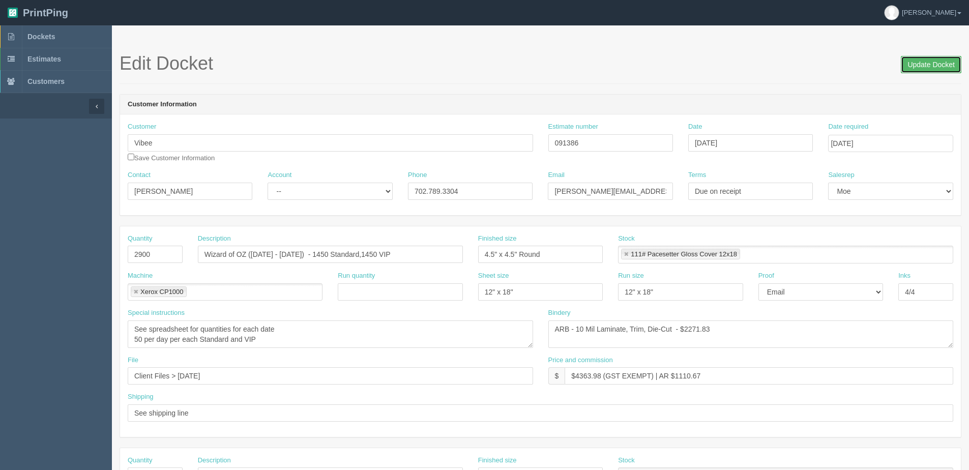
click at [936, 65] on input "Update Docket" at bounding box center [931, 64] width 61 height 17
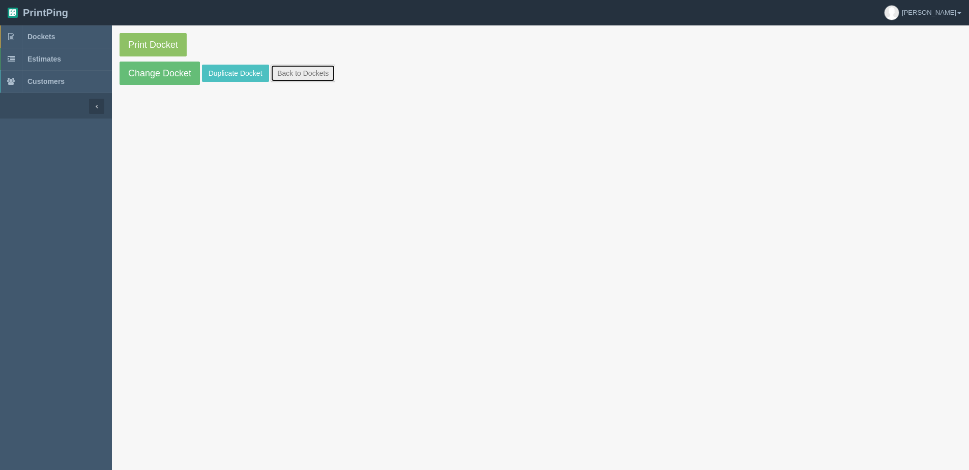
click at [300, 77] on link "Back to Dockets" at bounding box center [303, 73] width 65 height 17
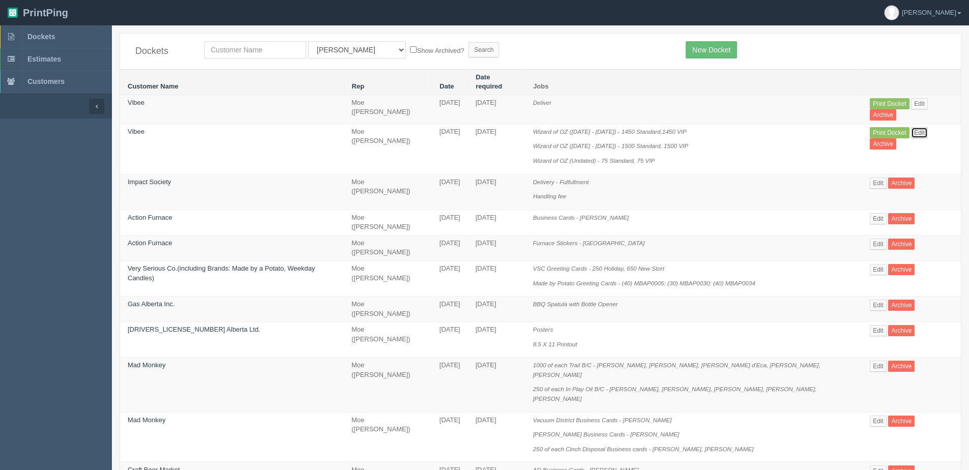
click at [912, 127] on link "Edit" at bounding box center [919, 132] width 17 height 11
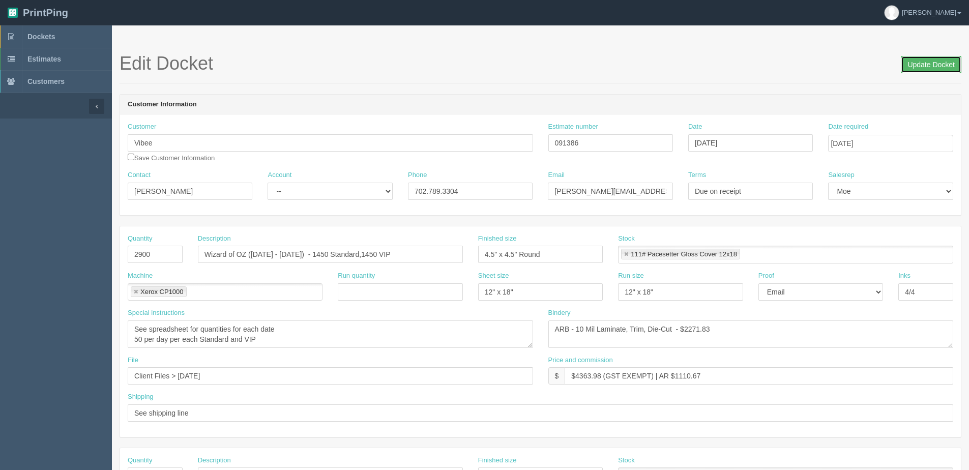
click at [920, 62] on input "Update Docket" at bounding box center [931, 64] width 61 height 17
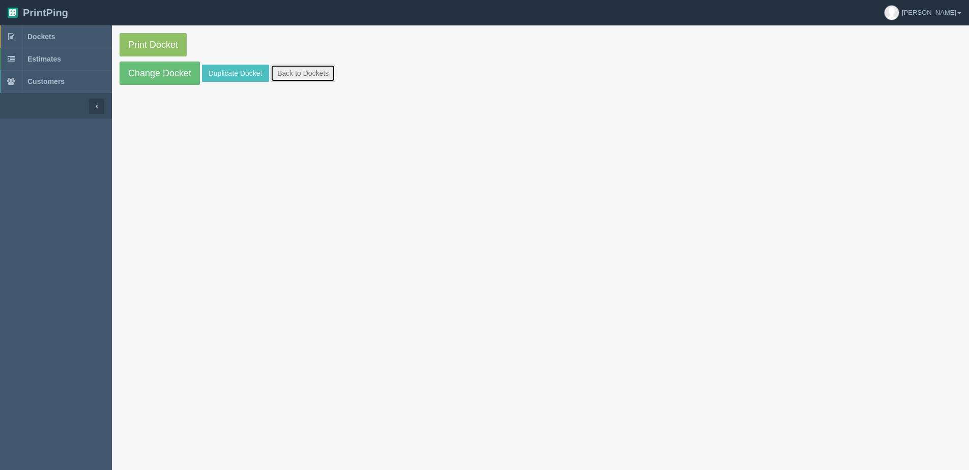
click at [315, 68] on link "Back to Dockets" at bounding box center [303, 73] width 65 height 17
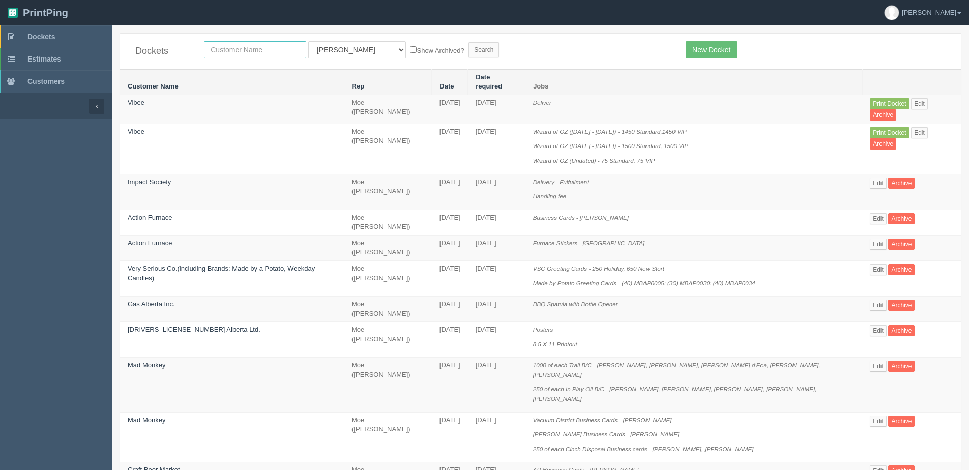
click at [227, 56] on input "text" at bounding box center [255, 49] width 102 height 17
type input "vibee"
click at [469, 42] on input "Search" at bounding box center [484, 49] width 31 height 15
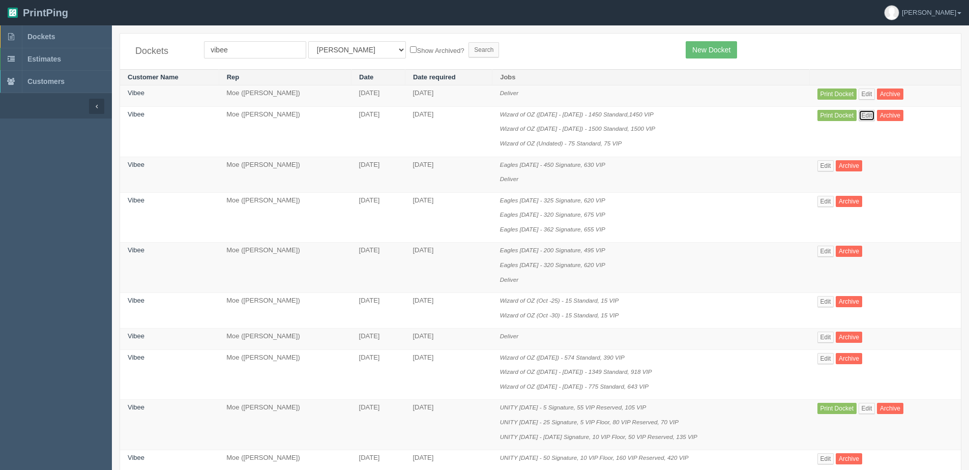
click at [866, 118] on link "Edit" at bounding box center [867, 115] width 17 height 11
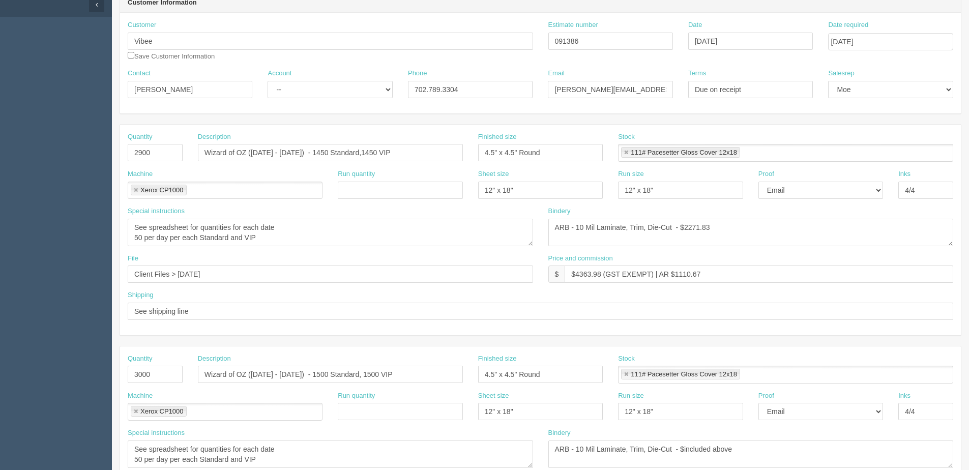
scroll to position [153, 0]
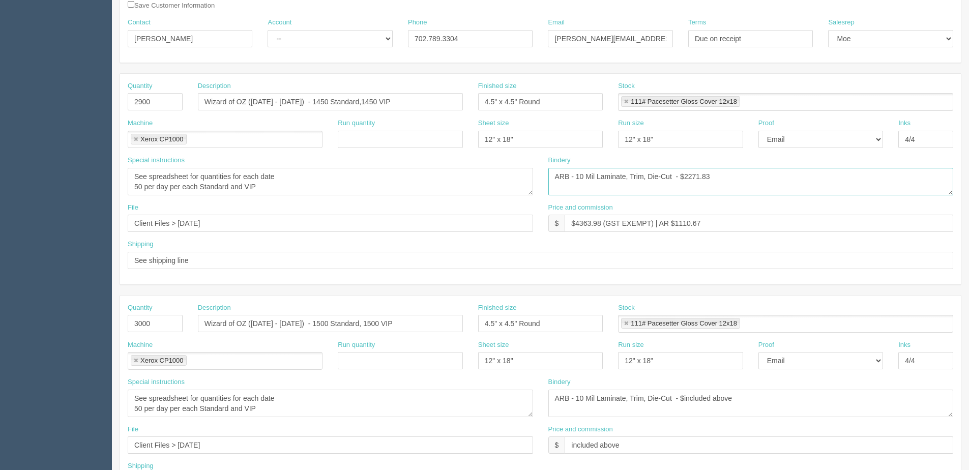
drag, startPoint x: 691, startPoint y: 175, endPoint x: 712, endPoint y: 175, distance: 21.4
click at [712, 175] on textarea "ARB - 10 Mil Laminate, Trim, Die-Cut - $2271.83" at bounding box center [750, 181] width 405 height 27
type textarea "ARB - 10 Mil Laminate, Trim, Die-Cut - $2234.89"
drag, startPoint x: 575, startPoint y: 220, endPoint x: 601, endPoint y: 221, distance: 26.5
click at [601, 221] on input "$4363.98 (GST EXEMPT) | AR $1110.67" at bounding box center [759, 223] width 389 height 17
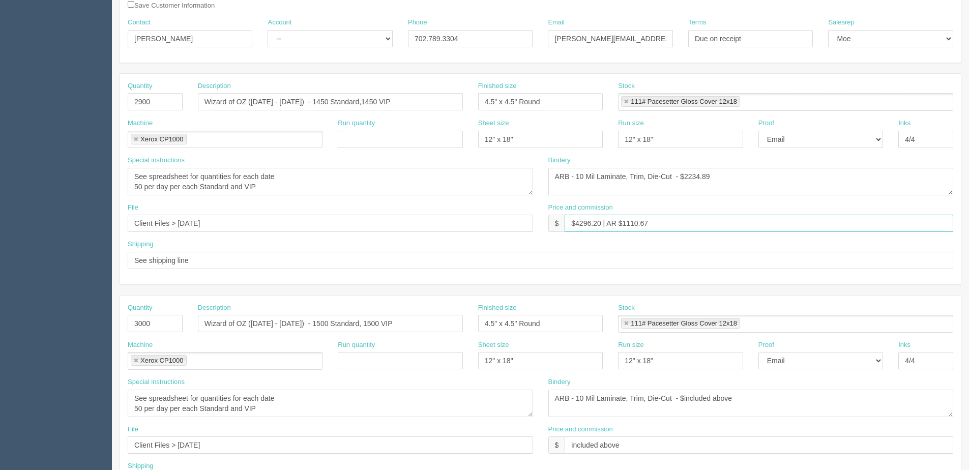
drag, startPoint x: 625, startPoint y: 226, endPoint x: 776, endPoint y: 186, distance: 156.3
click at [772, 187] on div "Quantity 2900 Description Wizard of OZ (Nov 2 - 30) - 1450 Standard,1450 VIP Fi…" at bounding box center [540, 179] width 841 height 211
type input "$4296.20 | AR $1432.07"
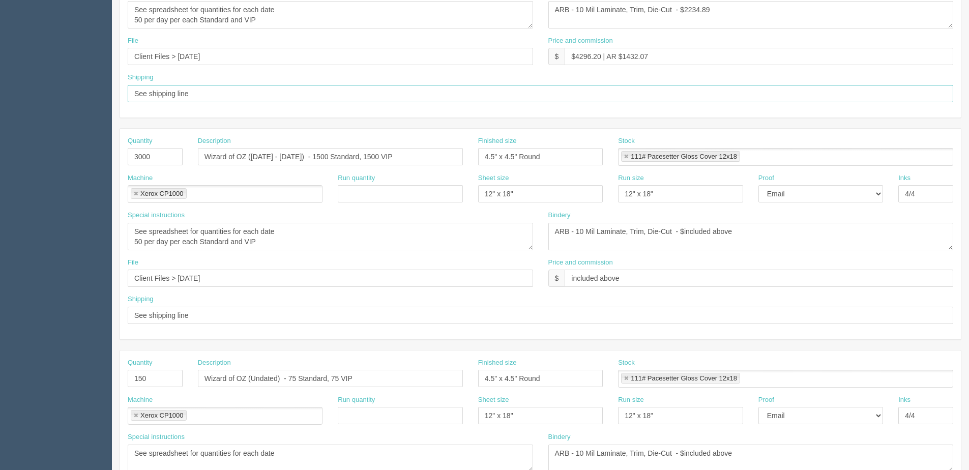
scroll to position [454, 0]
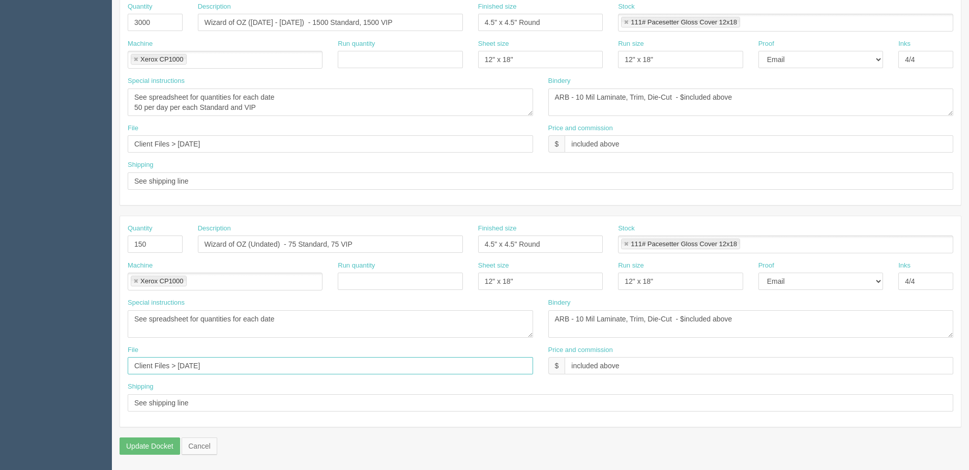
click at [249, 369] on input "Client Files > October 2025" at bounding box center [330, 365] width 405 height 17
type input "Client Files > [DATE] > Undated"
click at [236, 145] on input "Client Files > Sept 2025" at bounding box center [330, 143] width 405 height 17
type input "Client Files > [DATE] > Wizard - OZ -092625"
drag, startPoint x: 307, startPoint y: 140, endPoint x: -5, endPoint y: 152, distance: 312.1
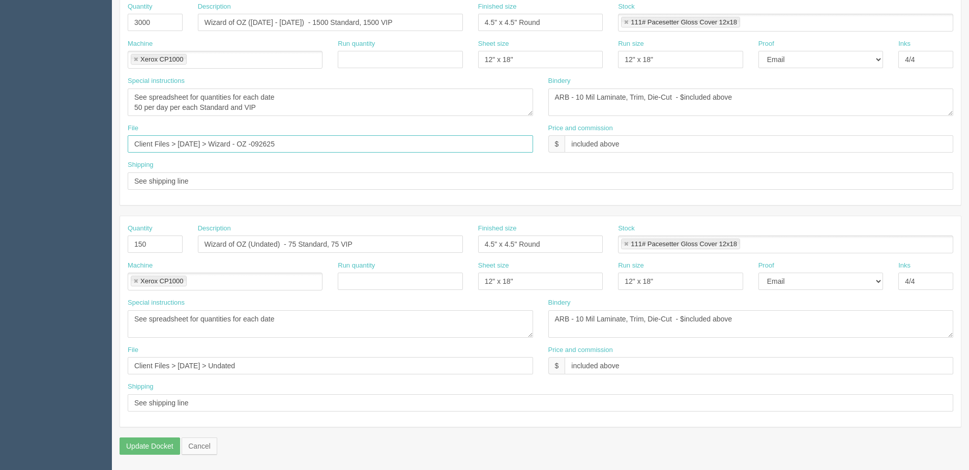
click at [0, 152] on html "PrintPing Dan Edit account ( dan@allrush.ca ) Logout Dockets Estimates Customers" at bounding box center [484, 8] width 969 height 924
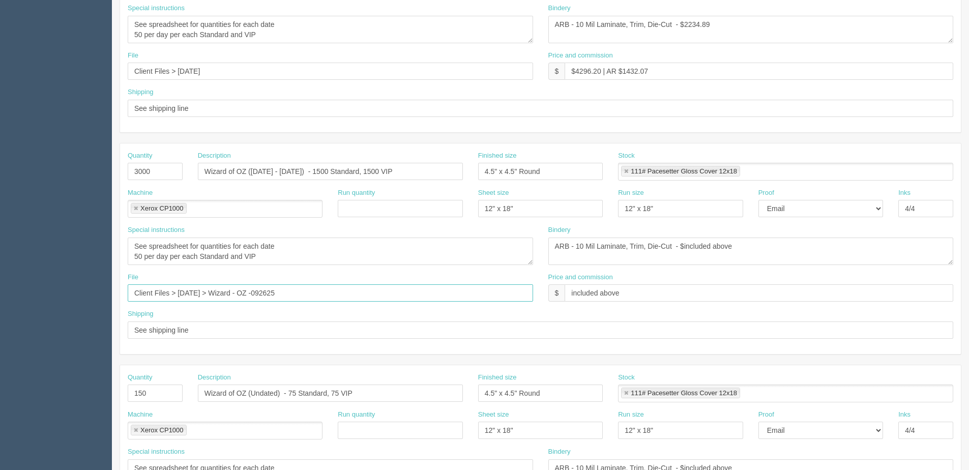
scroll to position [301, 0]
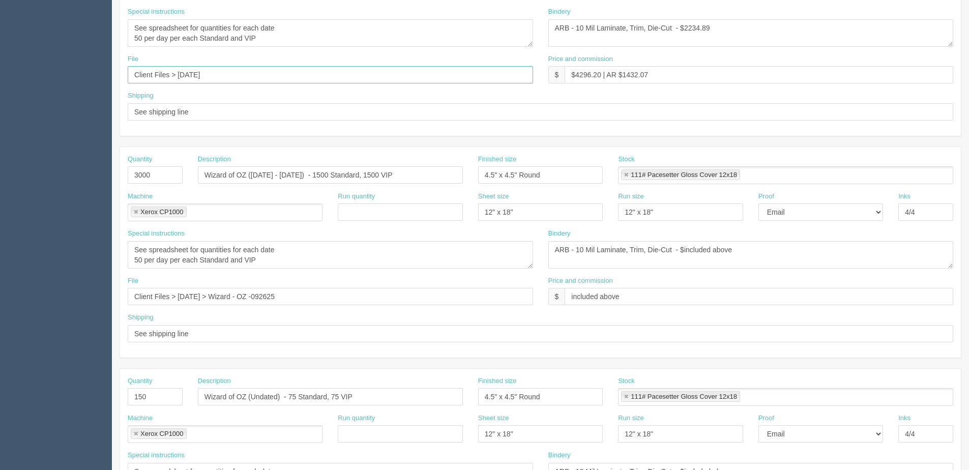
drag, startPoint x: 225, startPoint y: 74, endPoint x: -83, endPoint y: 79, distance: 307.8
click at [0, 79] on html "PrintPing Dan Edit account ( dan@allrush.ca ) Logout Dockets Estimates Customers" at bounding box center [484, 161] width 969 height 924
paste input "> Wizard - OZ -092625"
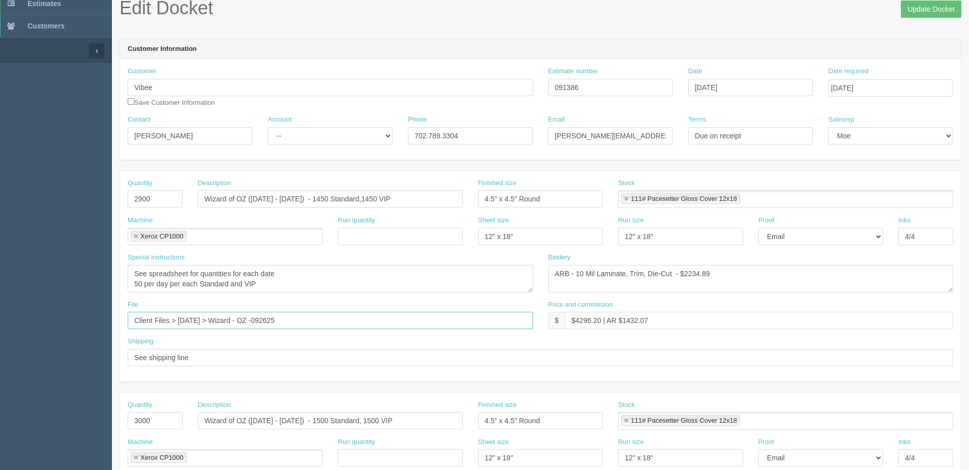
scroll to position [47, 0]
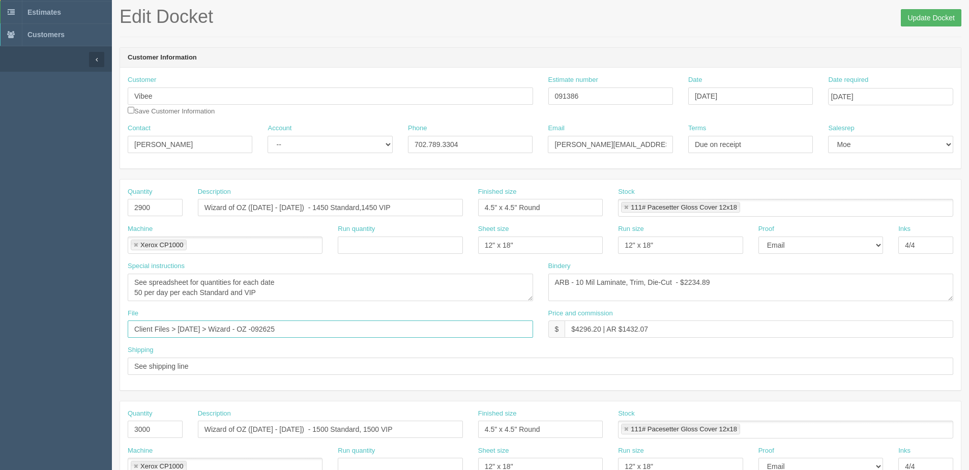
type input "Client Files > [DATE] > Wizard - OZ -092625"
click at [923, 13] on input "Update Docket" at bounding box center [931, 17] width 61 height 17
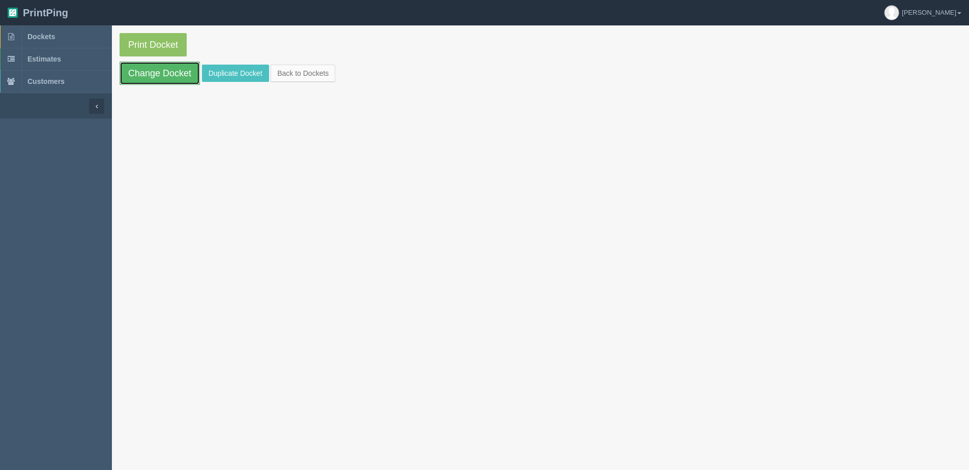
click at [141, 71] on link "Change Docket" at bounding box center [160, 73] width 80 height 23
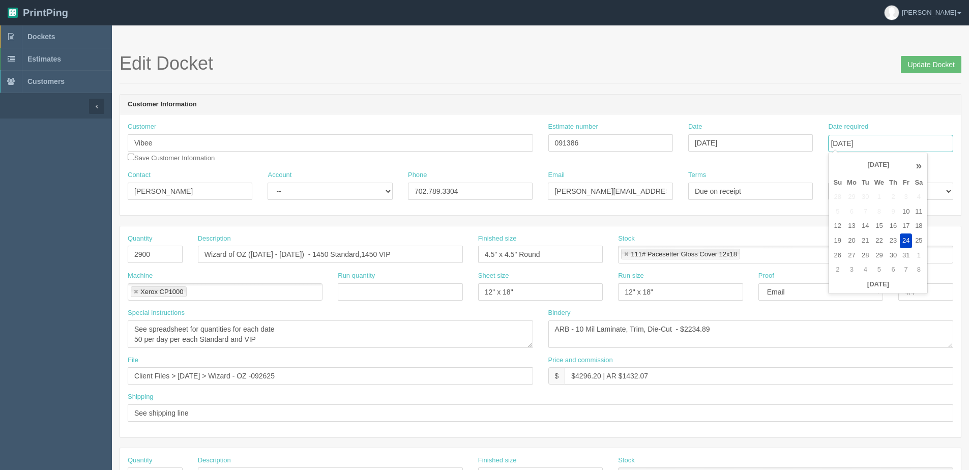
click at [871, 148] on input "[DATE]" at bounding box center [890, 143] width 125 height 17
click at [876, 242] on td "22" at bounding box center [879, 241] width 15 height 15
type input "[DATE]"
click at [921, 61] on input "Update Docket" at bounding box center [931, 64] width 61 height 17
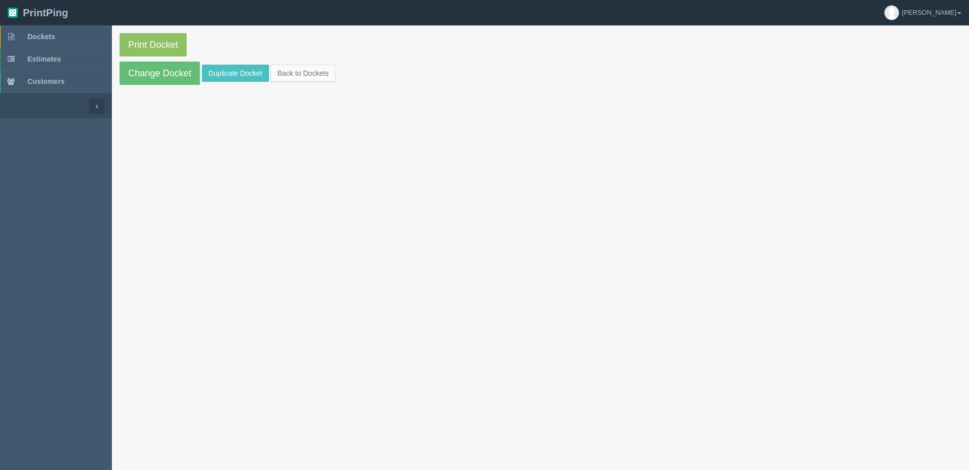
click at [313, 82] on section "Print Docket Change Docket Duplicate Docket Back to Dockets" at bounding box center [540, 58] width 857 height 67
click at [320, 77] on link "Back to Dockets" at bounding box center [303, 73] width 65 height 17
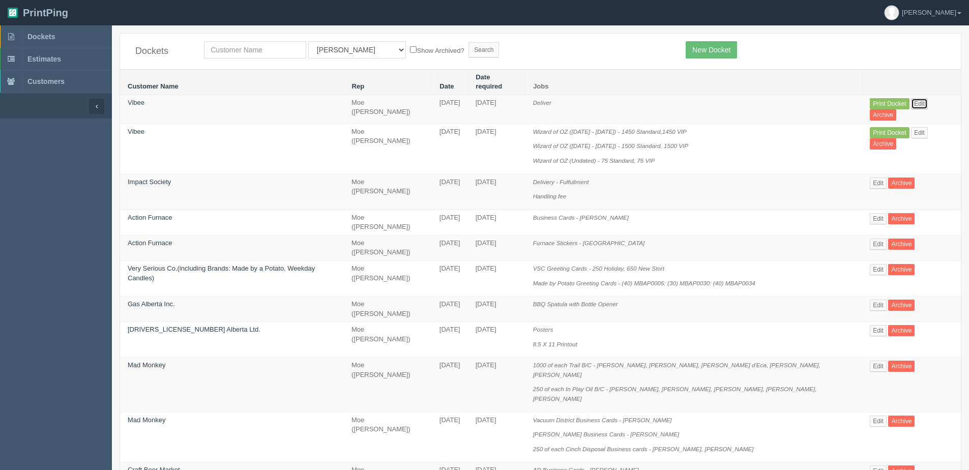
click at [915, 98] on link "Edit" at bounding box center [919, 103] width 17 height 11
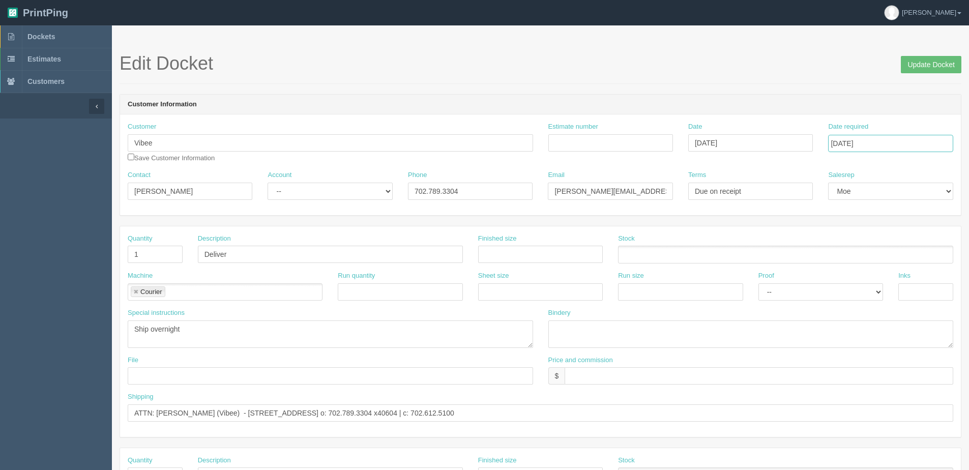
click at [882, 144] on input "October 24, 2025" at bounding box center [890, 143] width 125 height 17
click at [879, 242] on td "22" at bounding box center [879, 241] width 15 height 15
type input "[DATE]"
click at [925, 63] on input "Update Docket" at bounding box center [931, 64] width 61 height 17
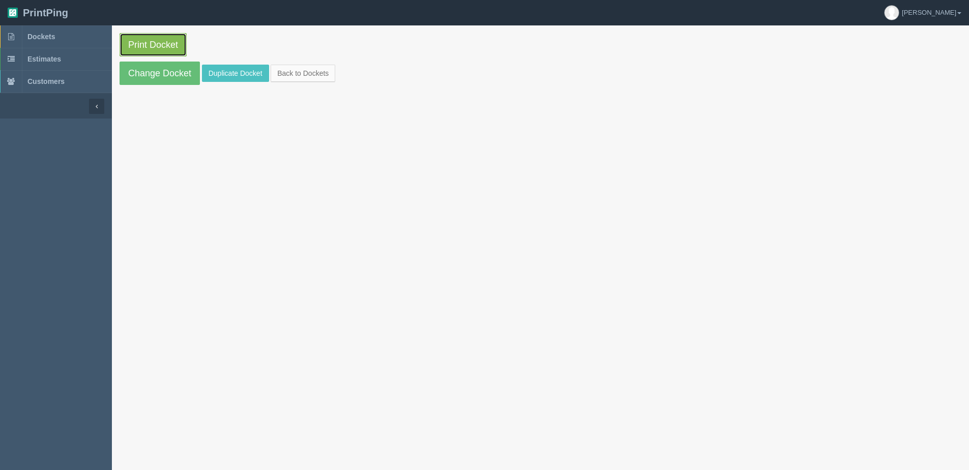
click at [157, 46] on link "Print Docket" at bounding box center [153, 44] width 67 height 23
click at [326, 73] on link "Back to Dockets" at bounding box center [303, 73] width 65 height 17
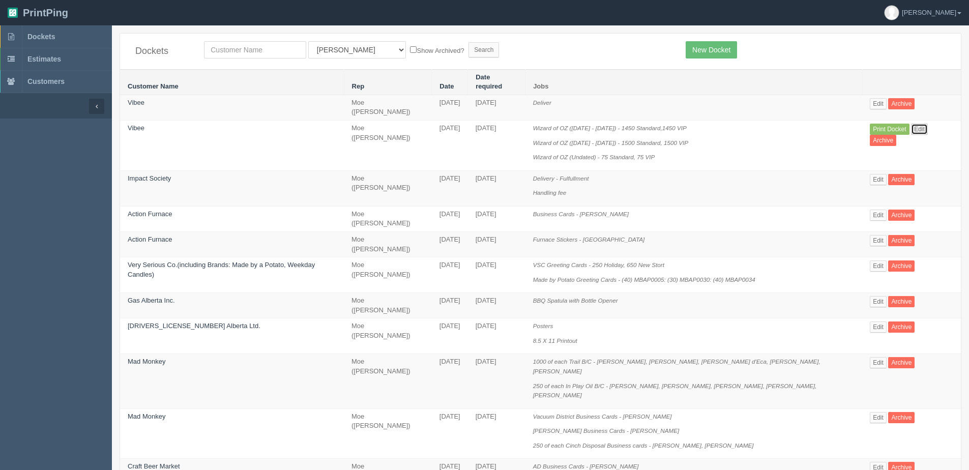
click at [916, 124] on link "Edit" at bounding box center [919, 129] width 17 height 11
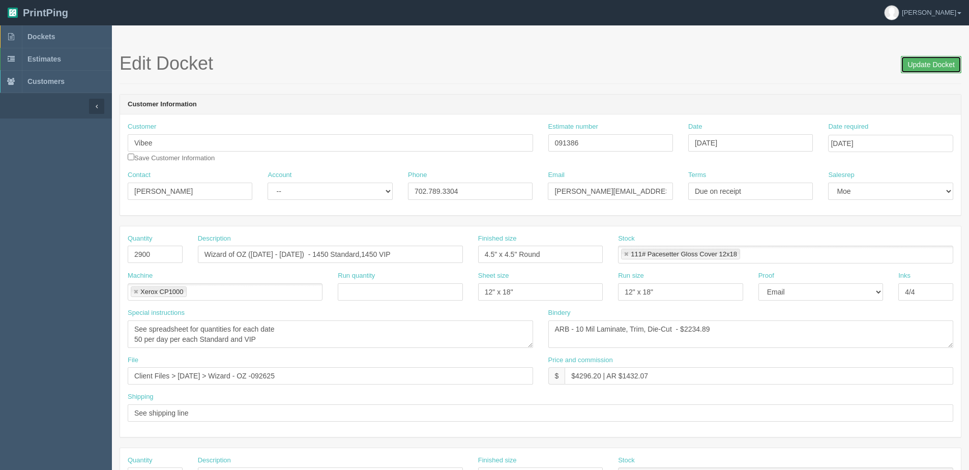
click at [918, 61] on input "Update Docket" at bounding box center [931, 64] width 61 height 17
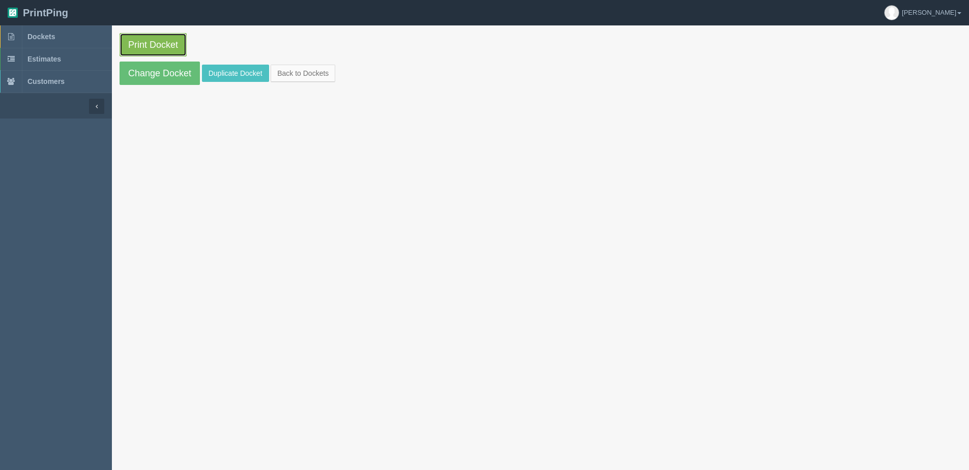
click at [132, 38] on link "Print Docket" at bounding box center [153, 44] width 67 height 23
drag, startPoint x: 285, startPoint y: 71, endPoint x: 225, endPoint y: 73, distance: 59.6
click at [284, 71] on link "Back to Dockets" at bounding box center [303, 73] width 65 height 17
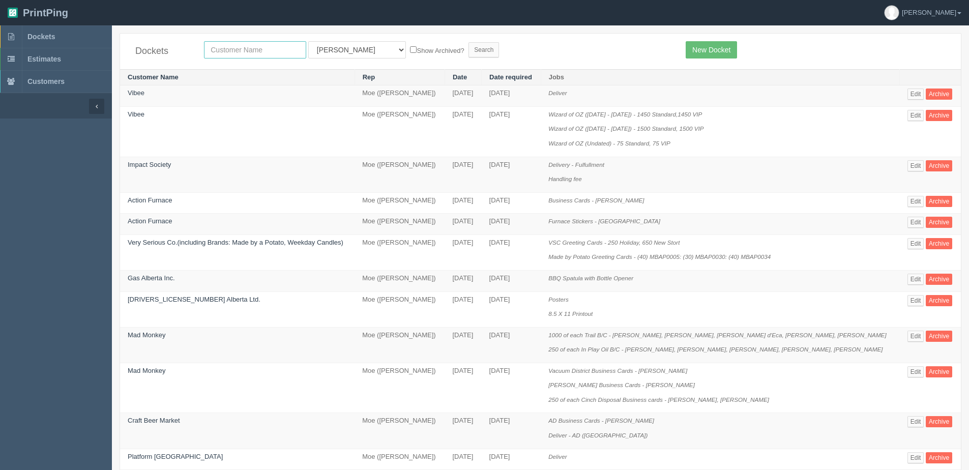
click at [222, 52] on input "text" at bounding box center [255, 49] width 102 height 17
drag, startPoint x: 32, startPoint y: 38, endPoint x: 25, endPoint y: 36, distance: 6.9
click at [32, 38] on span "Dockets" at bounding box center [40, 37] width 27 height 8
